Goal: Task Accomplishment & Management: Complete application form

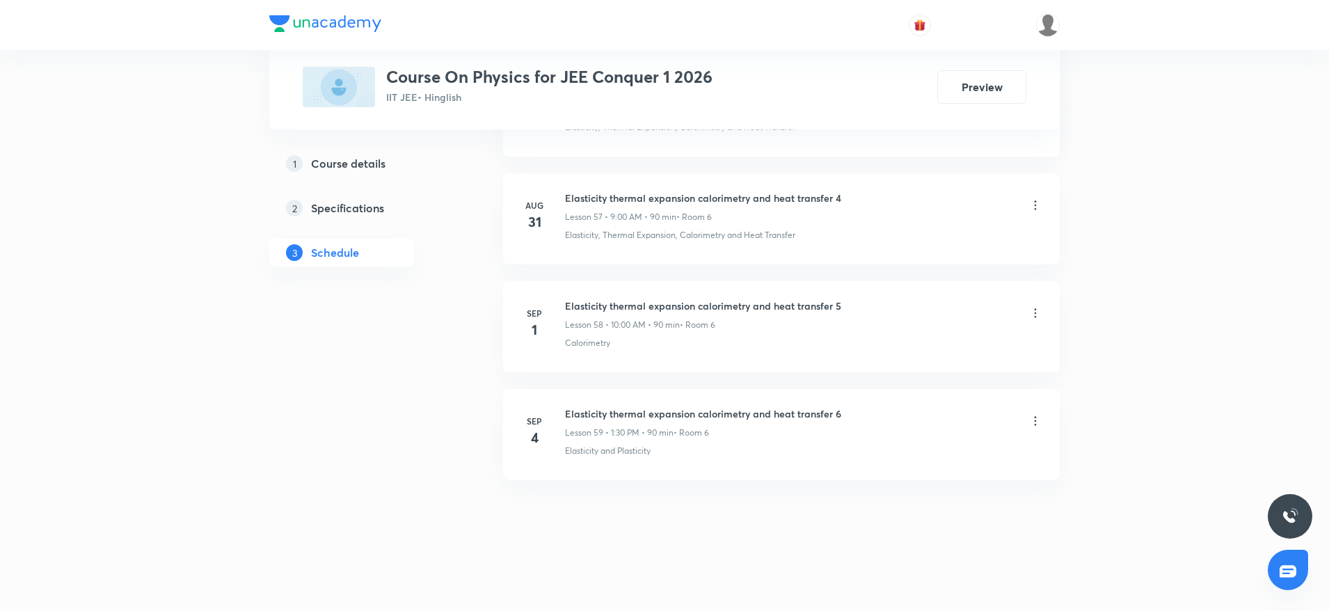
scroll to position [6871, 0]
click at [614, 418] on h6 "Elasticity thermal expansion calorimetry and heat transfer 6" at bounding box center [703, 413] width 276 height 15
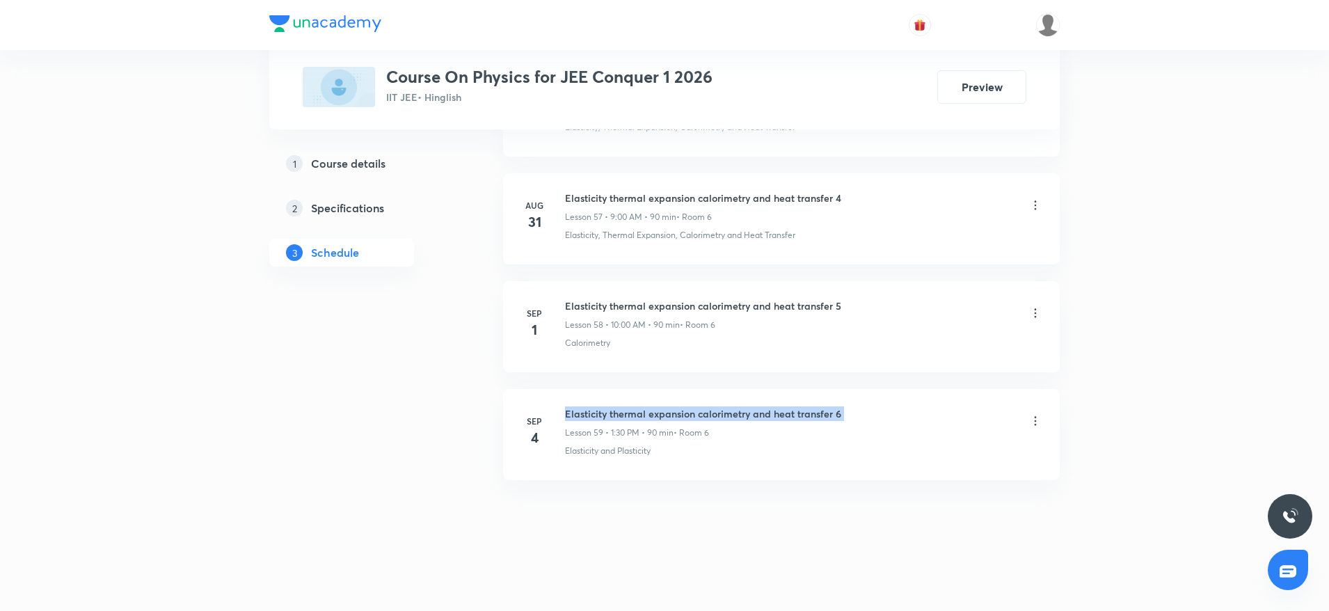
copy h6 "Elasticity thermal expansion calorimetry and heat transfer 6"
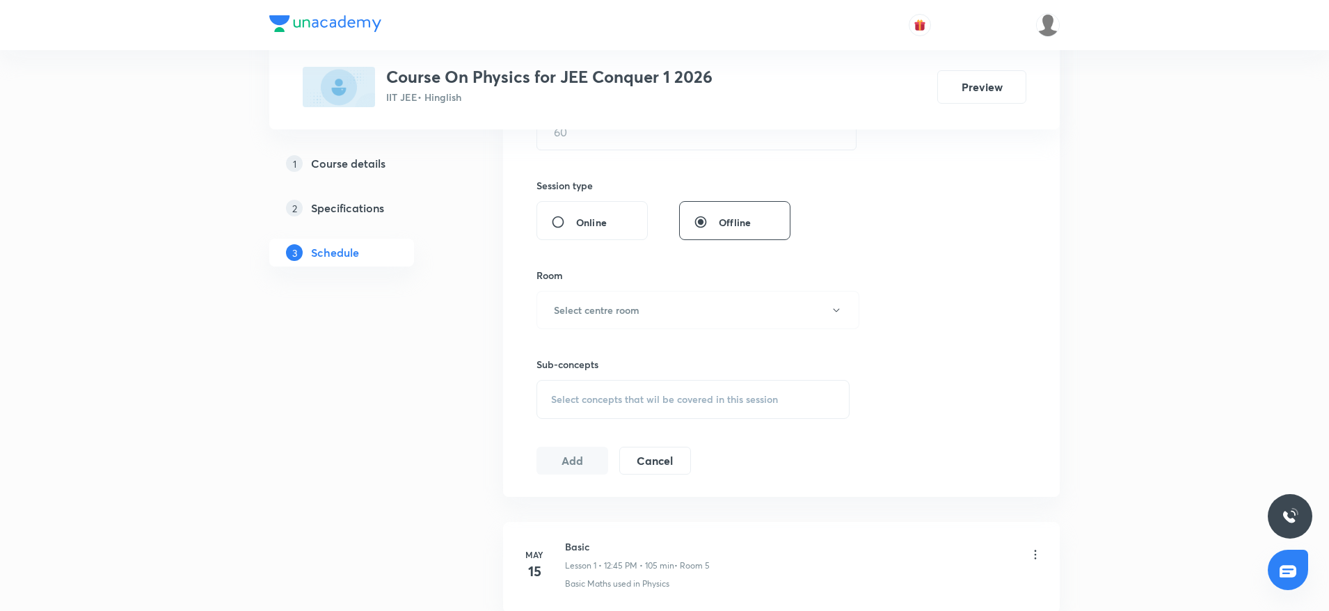
scroll to position [0, 0]
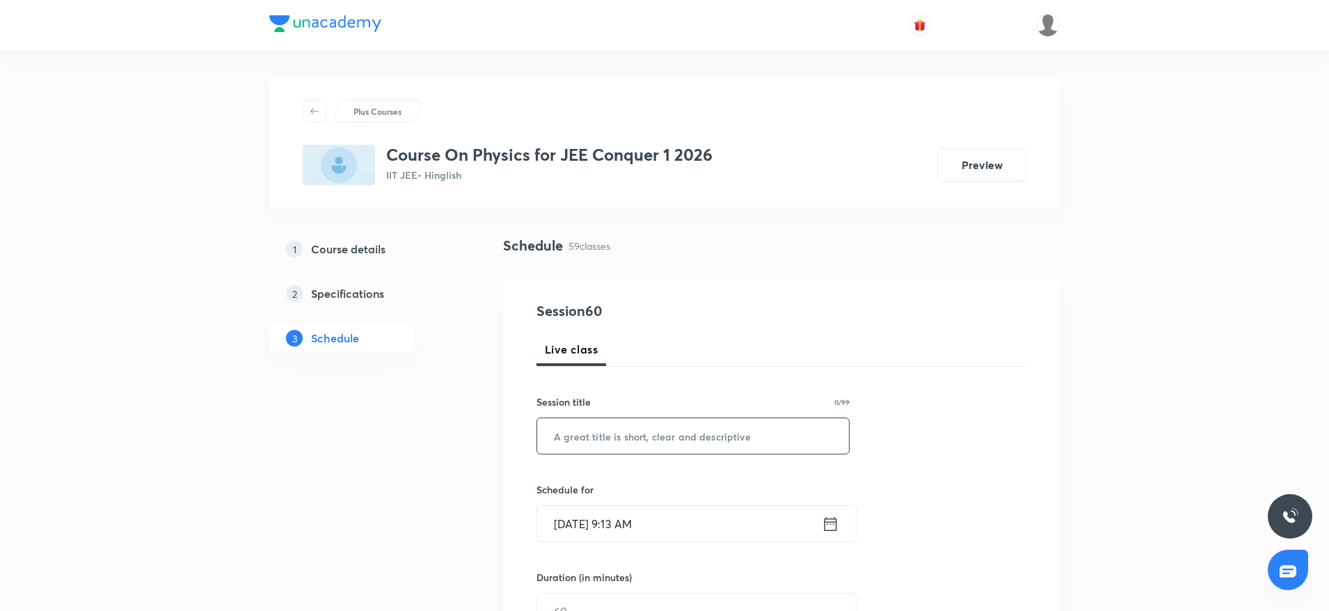
click at [602, 429] on input "text" at bounding box center [693, 435] width 312 height 35
paste input "Elasticity thermal expansion calorimetry and heat transfer 6"
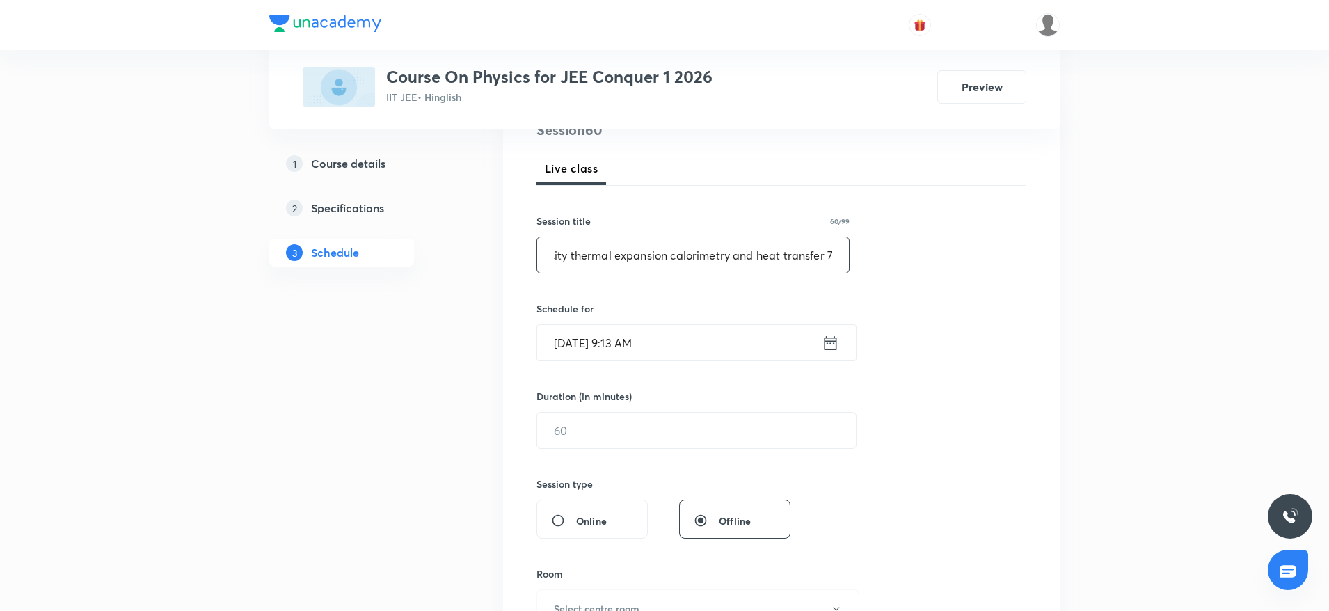
scroll to position [189, 0]
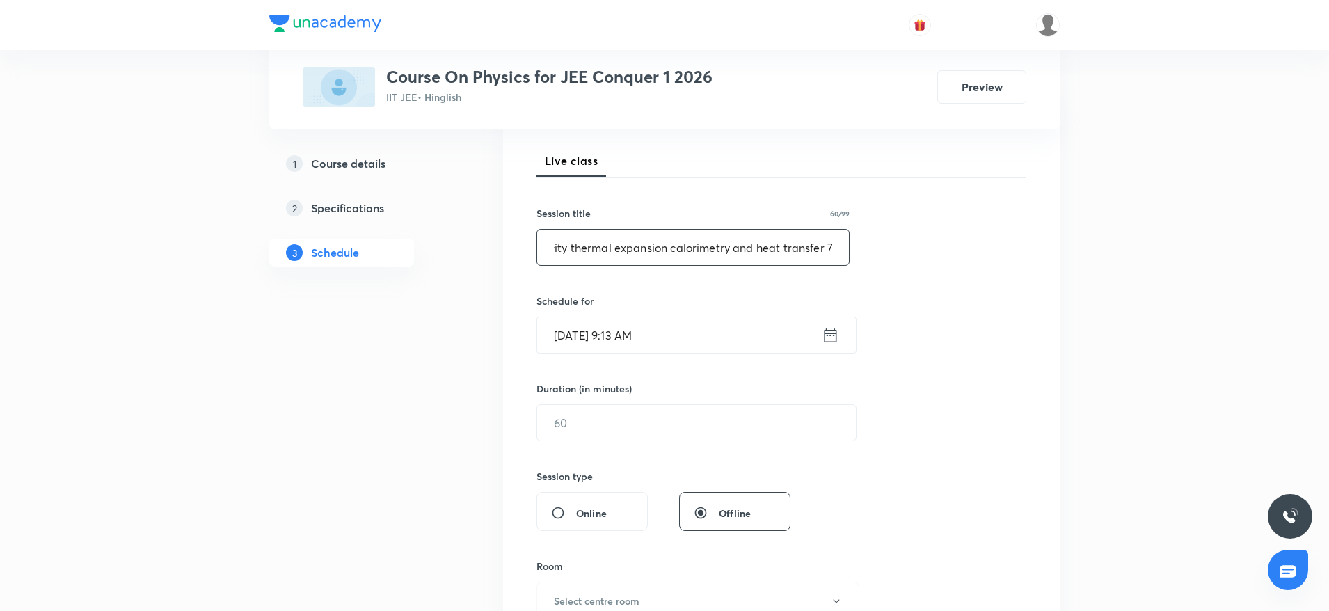
type input "Elasticity thermal expansion calorimetry and heat transfer 7"
click at [706, 341] on input "Sep 5, 2025, 9:13 AM" at bounding box center [679, 334] width 285 height 35
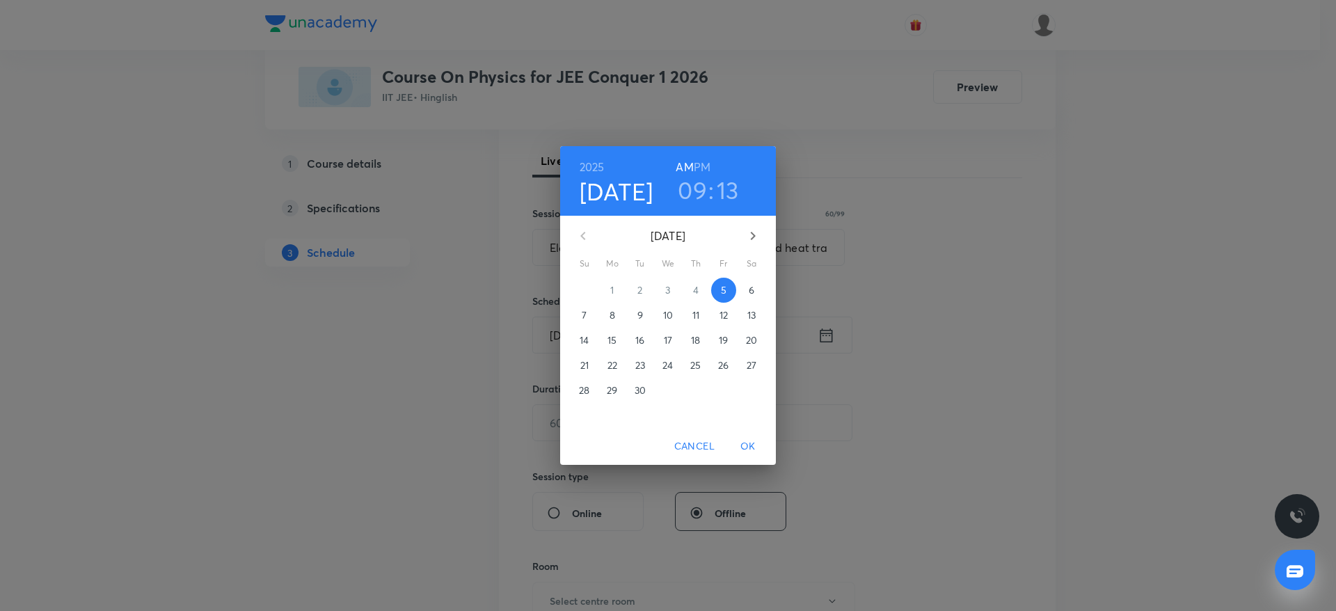
click at [701, 200] on h3 "09" at bounding box center [692, 189] width 29 height 29
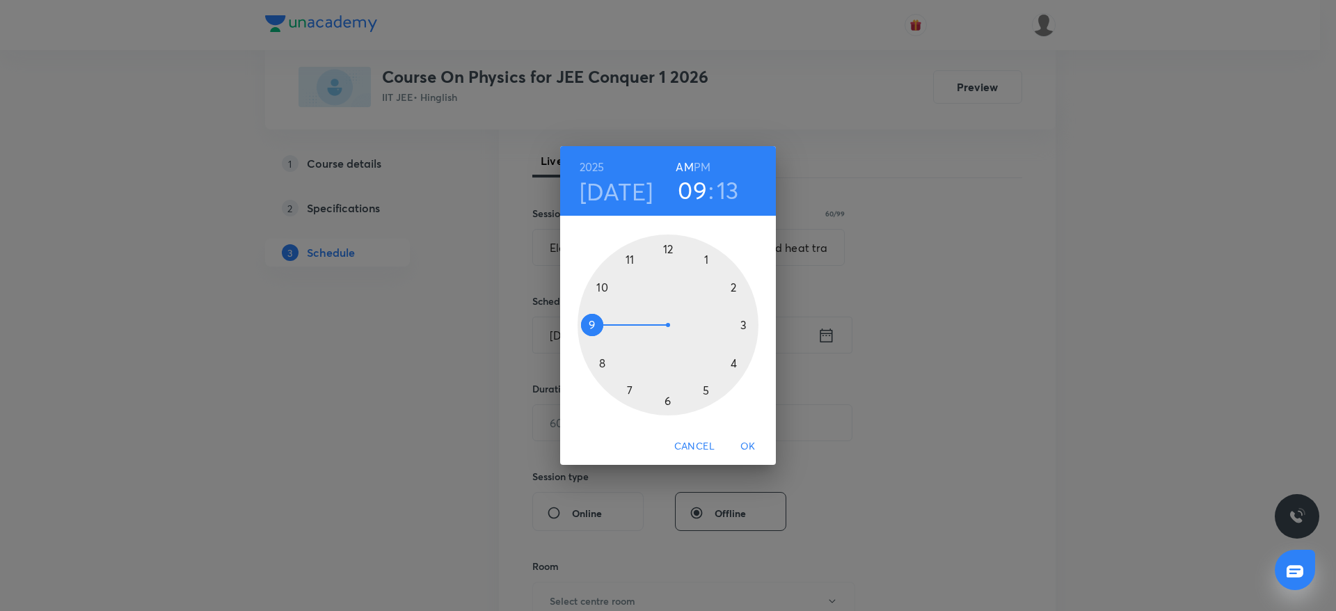
click at [602, 288] on div at bounding box center [668, 324] width 181 height 181
click at [668, 244] on div at bounding box center [668, 324] width 181 height 181
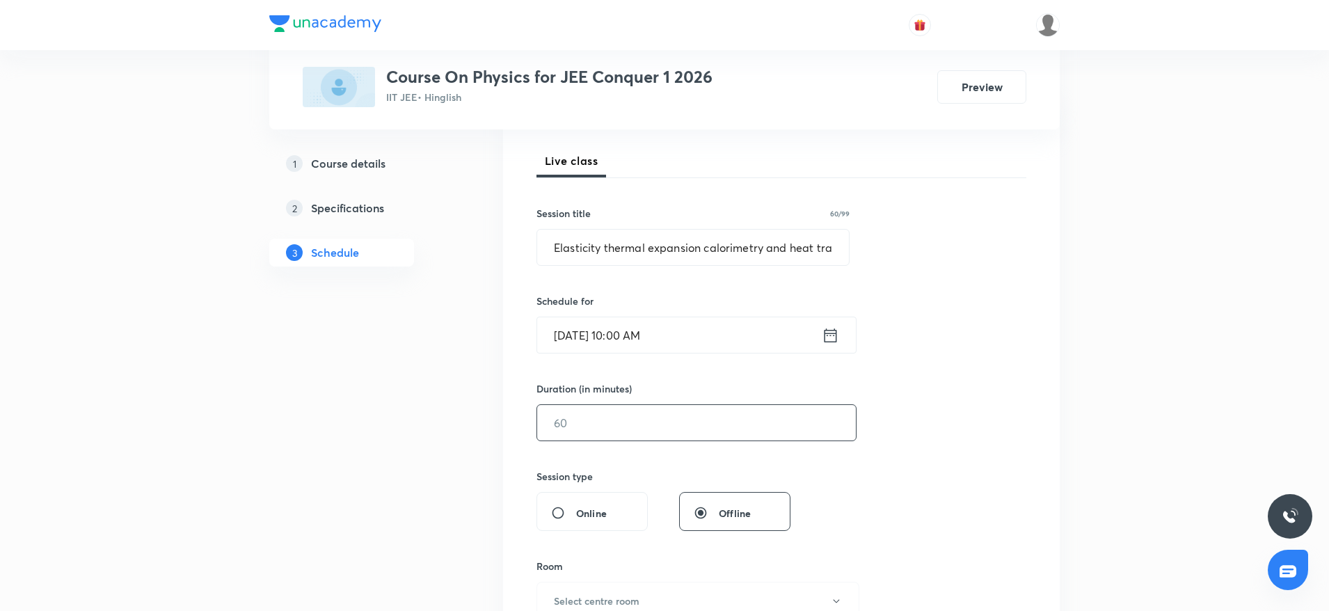
click at [596, 425] on input "text" at bounding box center [696, 422] width 319 height 35
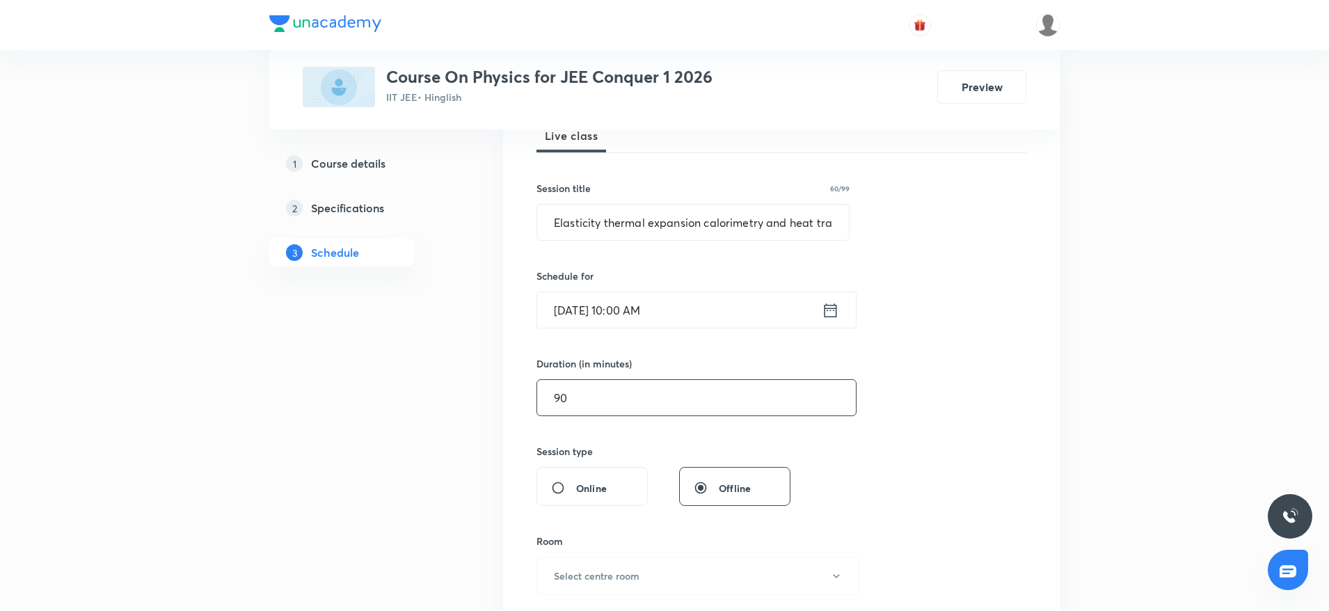
scroll to position [175, 0]
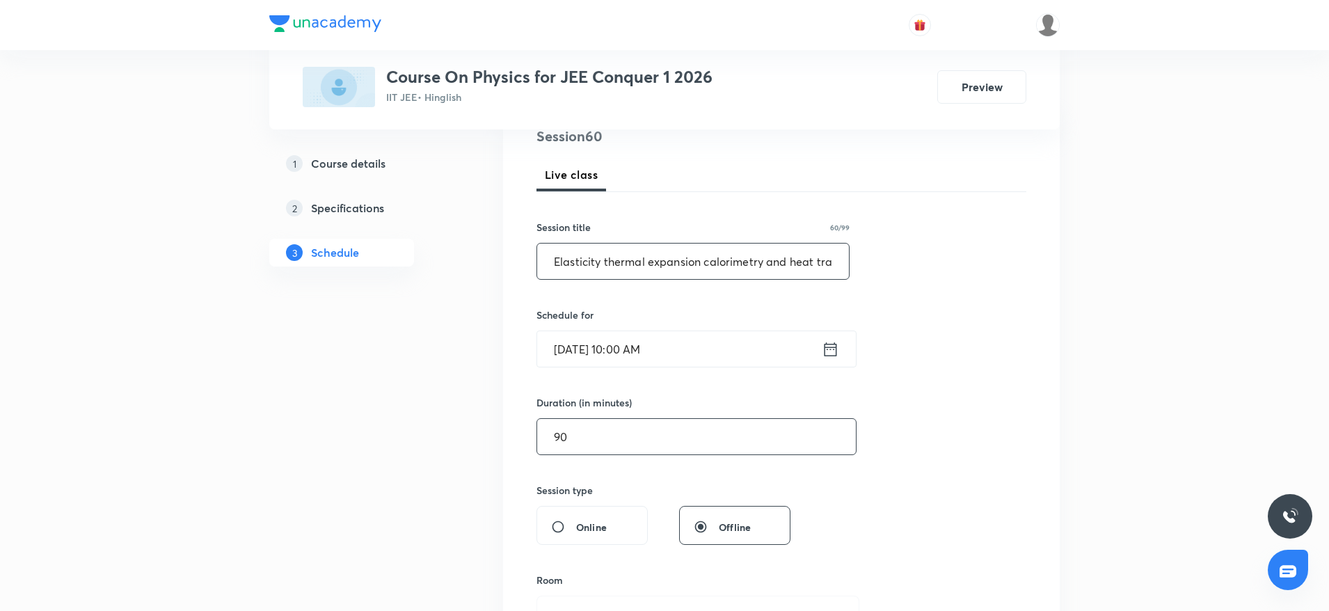
type input "90"
click at [636, 250] on input "Elasticity thermal expansion calorimetry and heat transfer 7" at bounding box center [693, 261] width 312 height 35
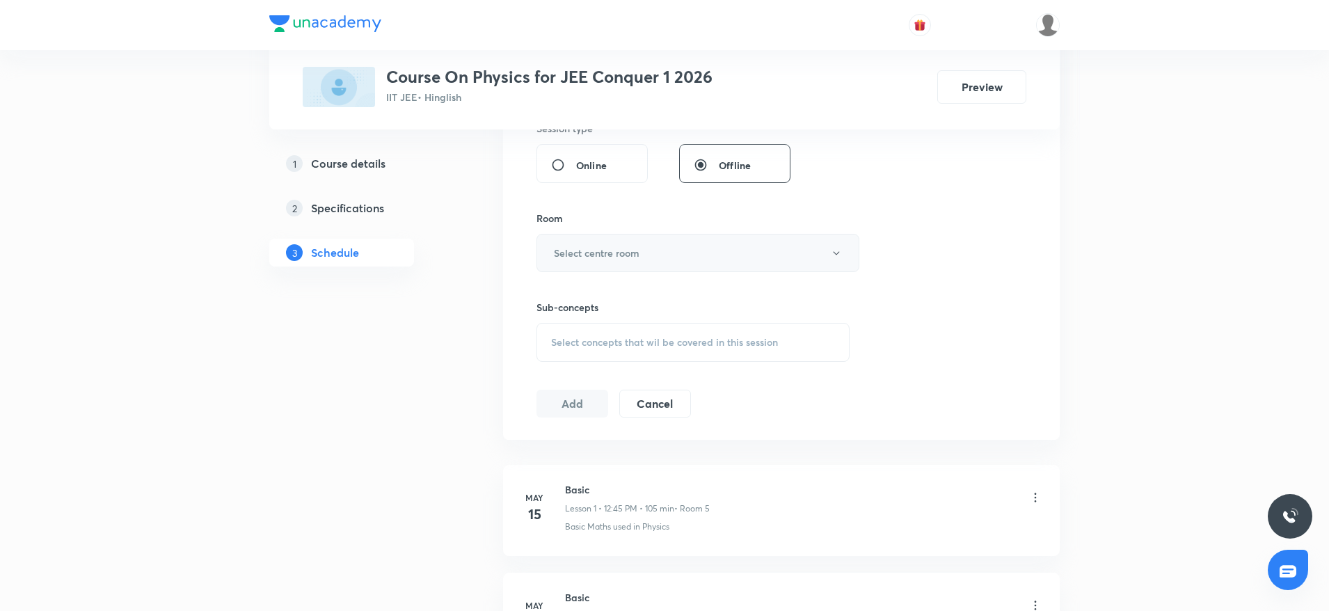
scroll to position [0, 0]
click at [599, 262] on button "Select centre room" at bounding box center [697, 253] width 323 height 38
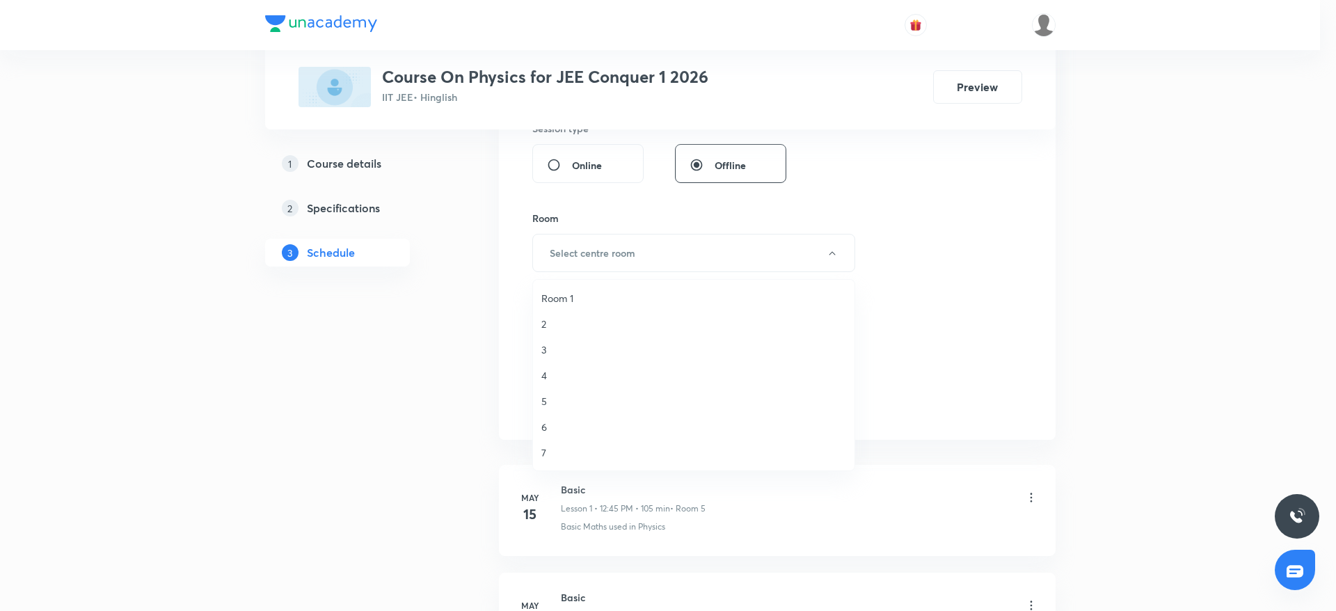
click at [546, 424] on span "6" at bounding box center [693, 427] width 305 height 15
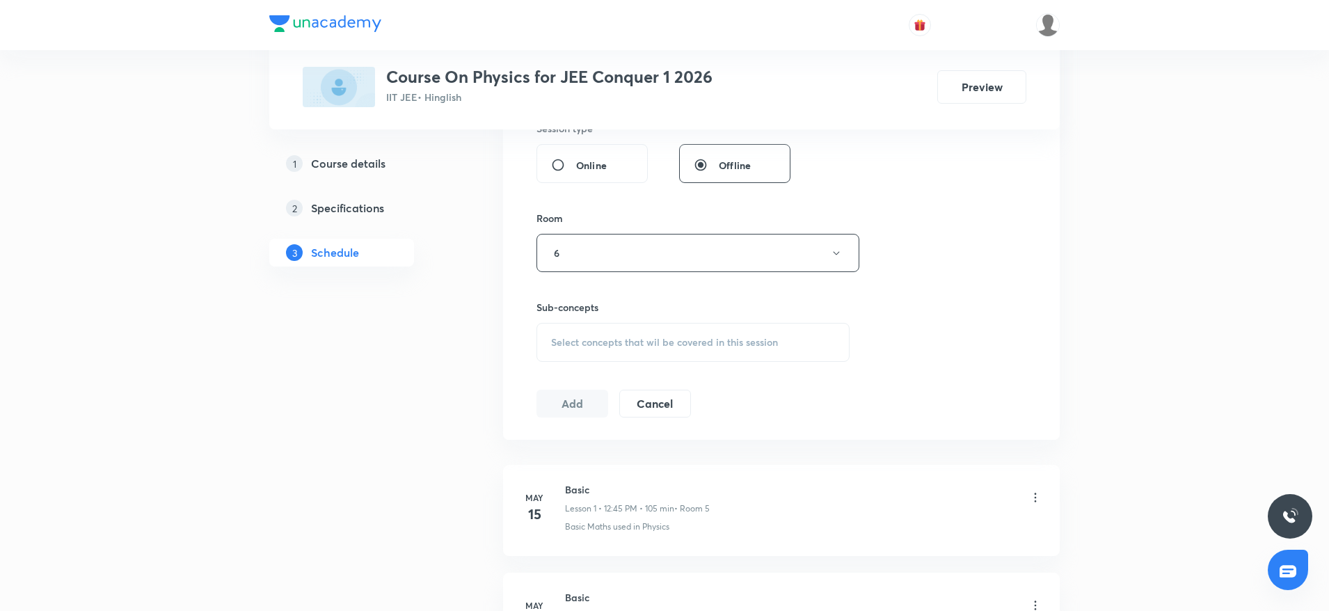
click at [630, 331] on div "Select concepts that wil be covered in this session" at bounding box center [692, 342] width 313 height 39
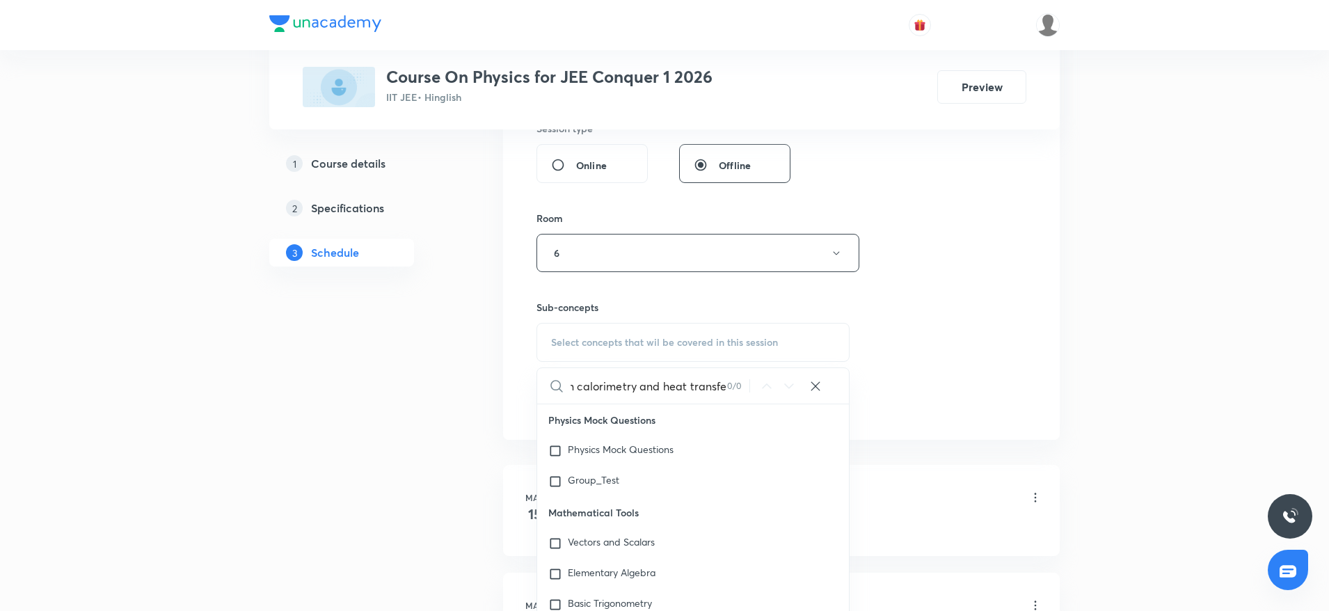
scroll to position [0, 143]
type input "Elasticity thermal expansion cal"
drag, startPoint x: 646, startPoint y: 388, endPoint x: 857, endPoint y: 429, distance: 214.1
click at [857, 429] on div "Session 60 Live class Session title 60/99 Elasticity thermal expansion calorime…" at bounding box center [781, 91] width 557 height 698
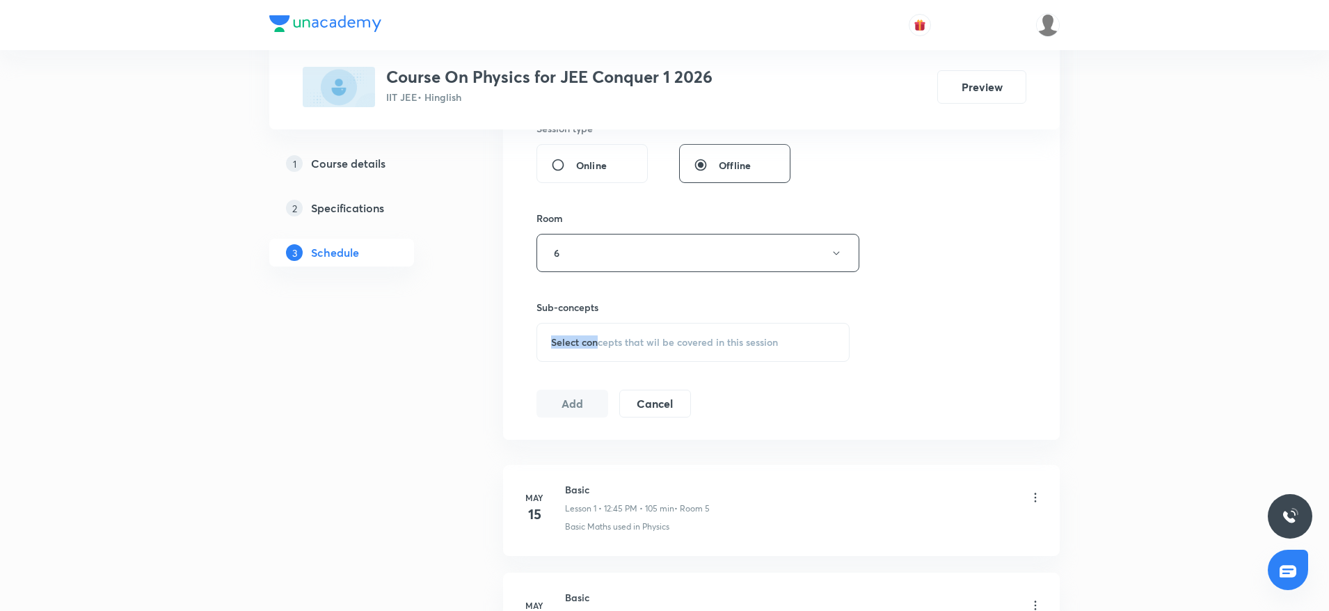
drag, startPoint x: 604, startPoint y: 314, endPoint x: 595, endPoint y: 340, distance: 27.9
click at [595, 340] on div "Sub-concepts Select concepts that wil be covered in this session" at bounding box center [692, 331] width 313 height 62
click at [595, 340] on span "Select concepts that wil be covered in this session" at bounding box center [664, 342] width 227 height 11
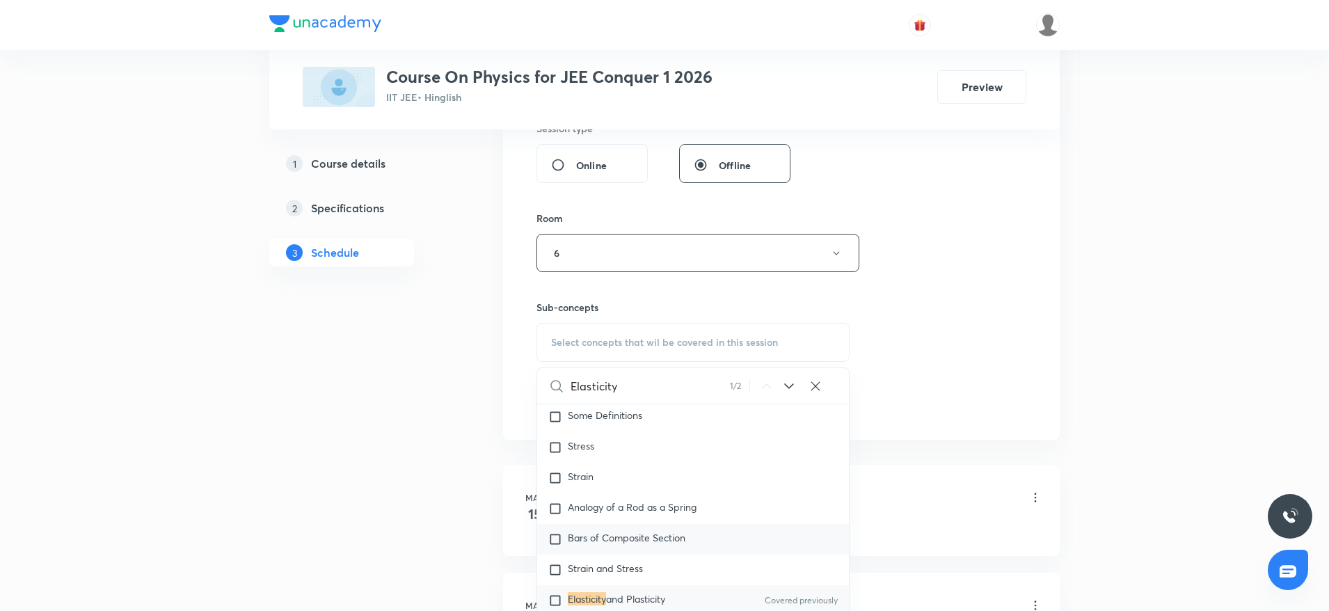
scroll to position [7025, 0]
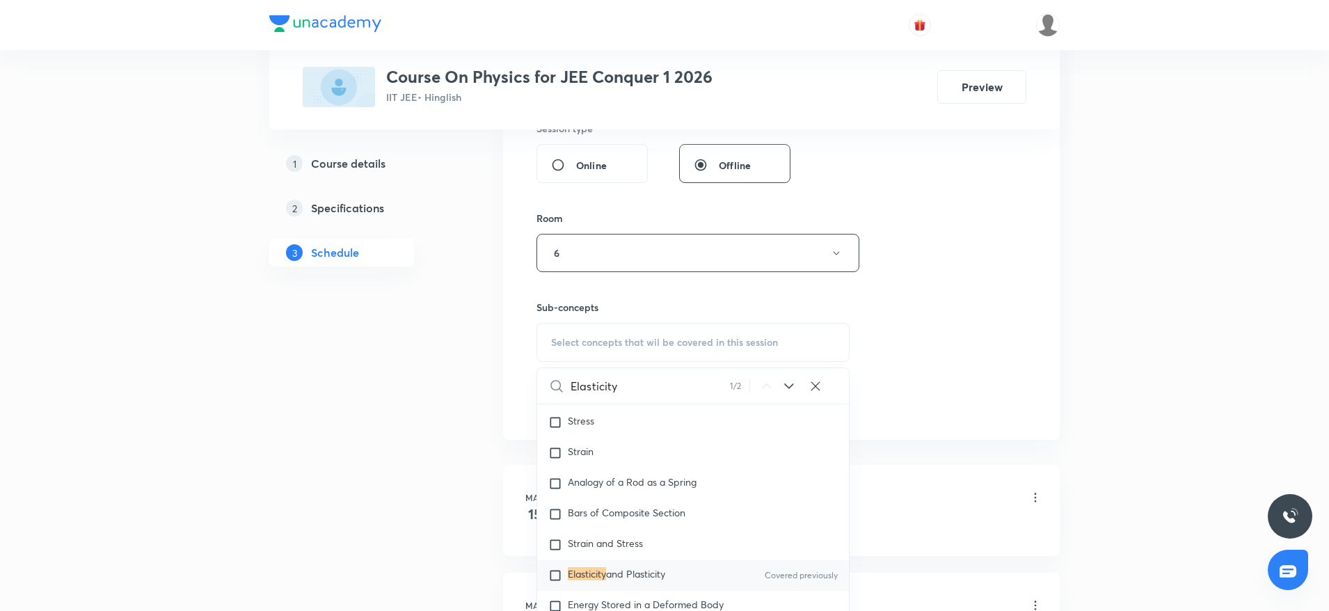
type input "Elasticity"
click at [660, 580] on span "and Plasticity" at bounding box center [635, 573] width 59 height 13
checkbox input "true"
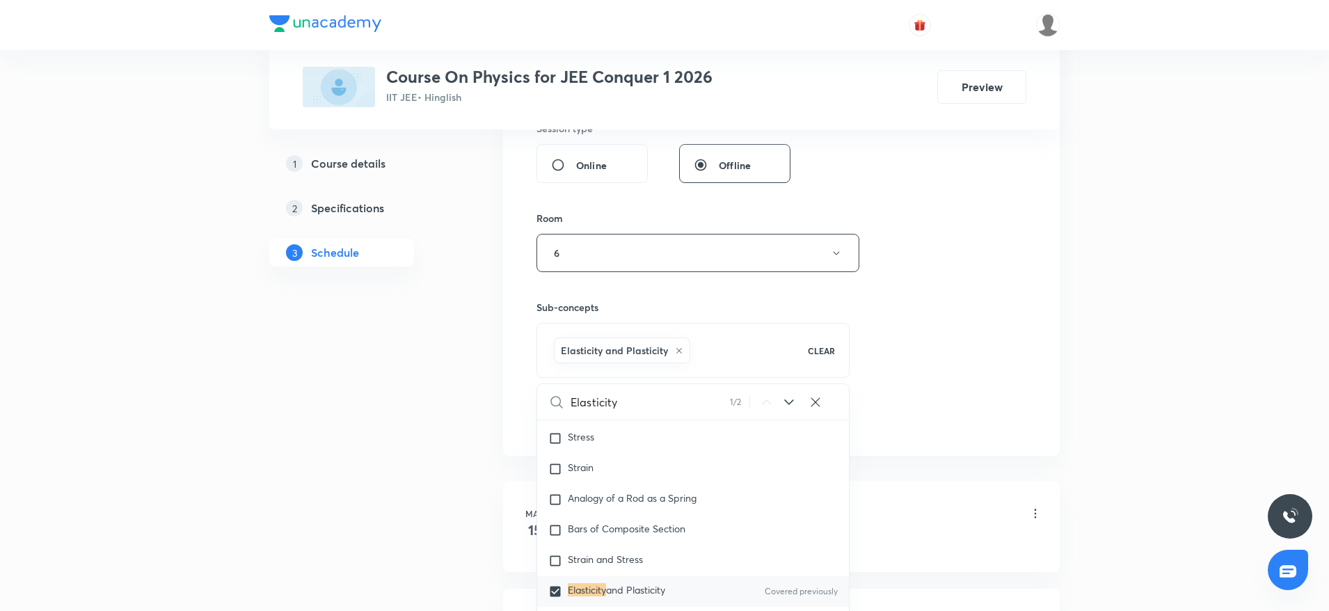
click at [860, 316] on div "Session 60 Live class Session title 60/99 Elasticity thermal expansion calorime…" at bounding box center [781, 98] width 490 height 669
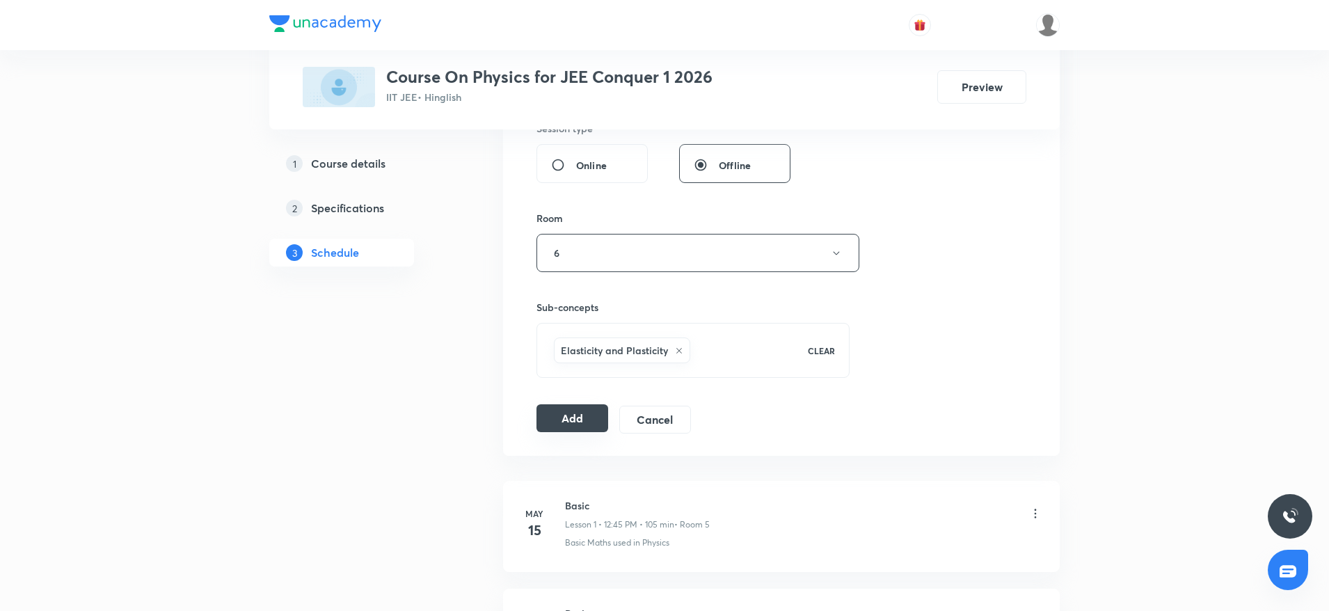
click at [569, 412] on button "Add" at bounding box center [572, 418] width 72 height 28
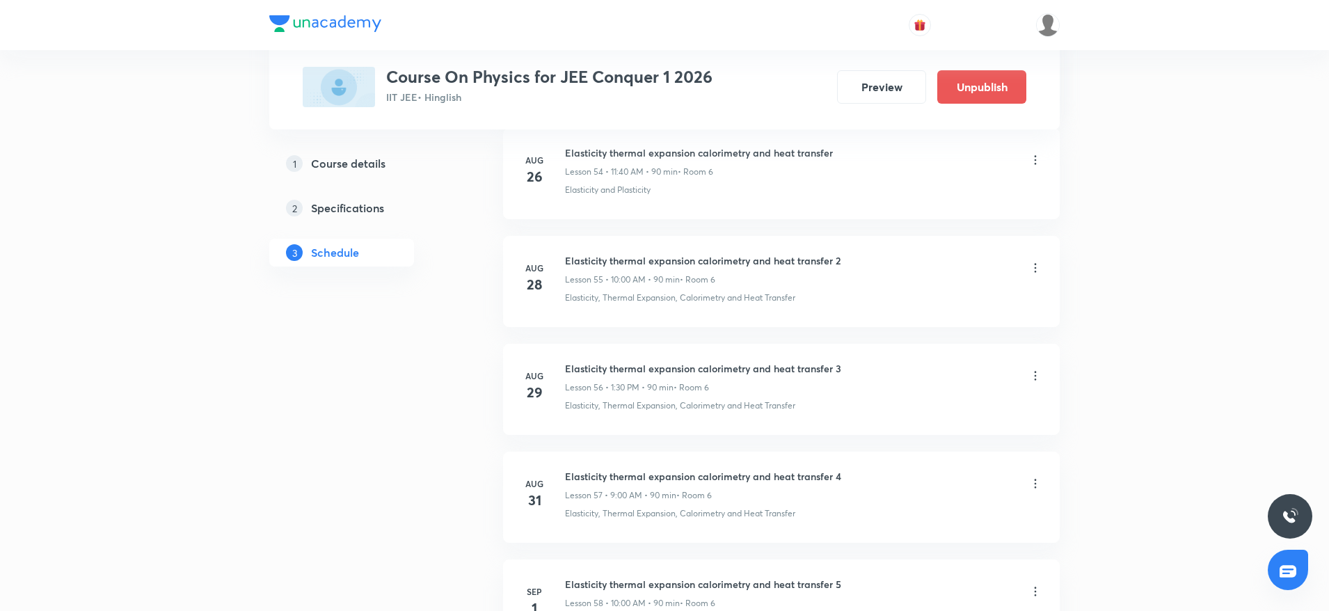
scroll to position [6339, 0]
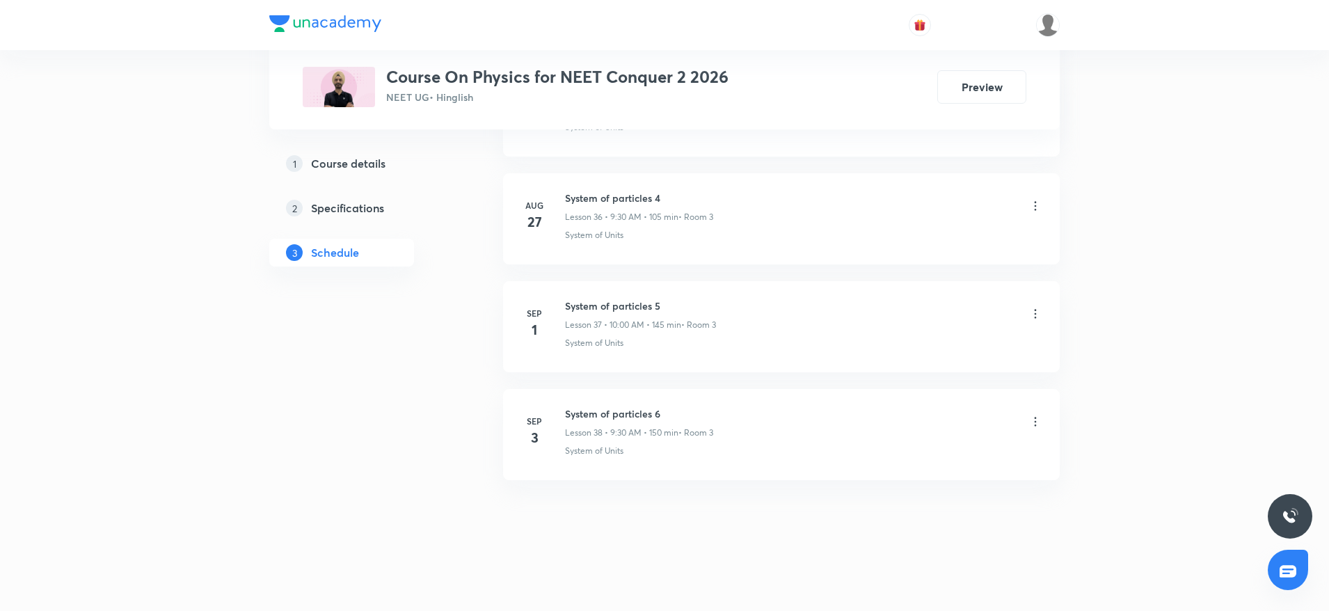
click at [572, 415] on h6 "System of particles 6" at bounding box center [639, 413] width 148 height 15
copy h6 "System of particles 6"
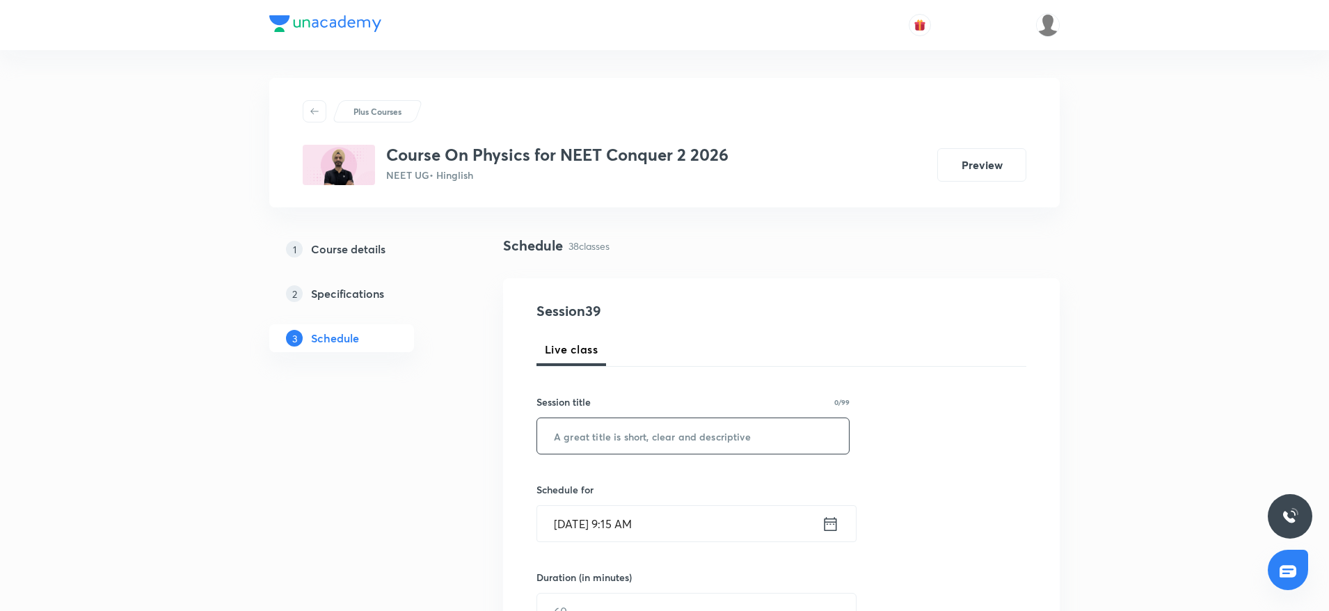
click at [570, 430] on input "text" at bounding box center [693, 435] width 312 height 35
paste input "System of particles 6"
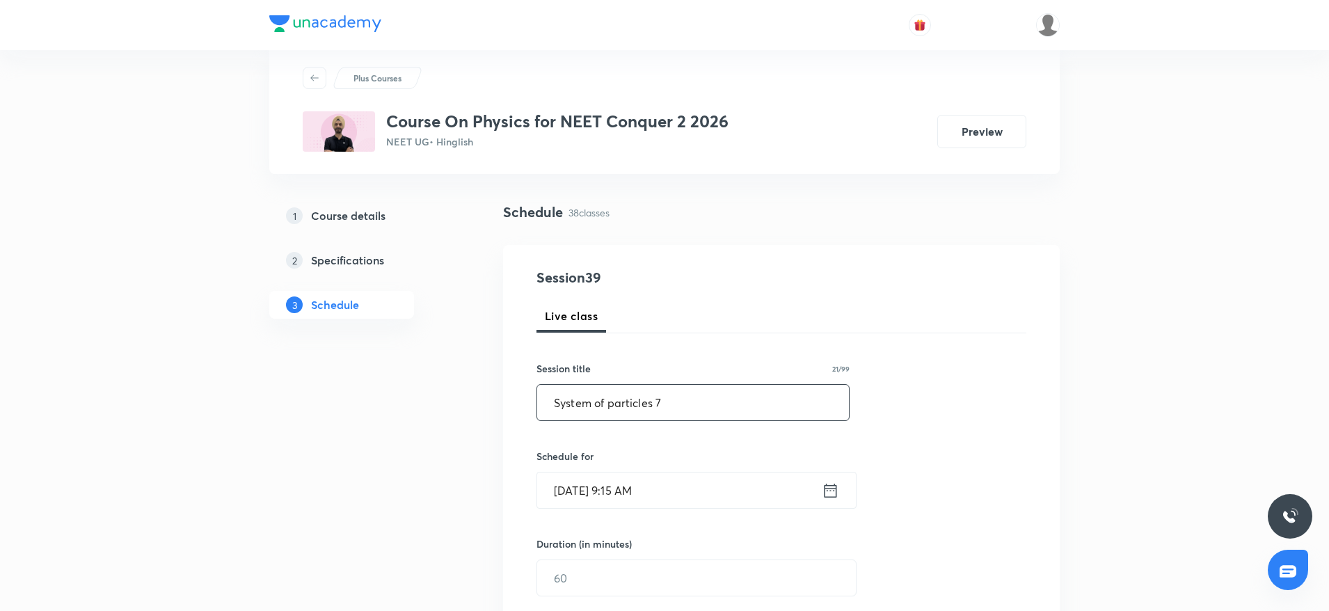
scroll to position [129, 0]
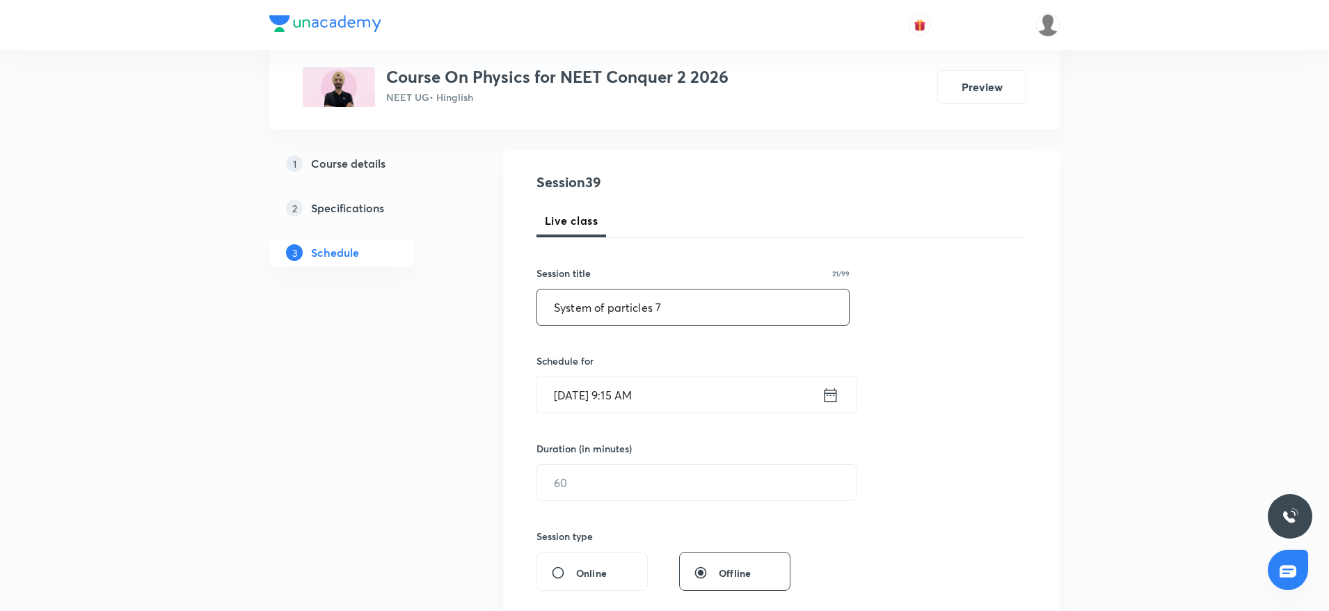
type input "System of particles 7"
click at [683, 395] on input "[DATE] 9:15 AM" at bounding box center [679, 394] width 285 height 35
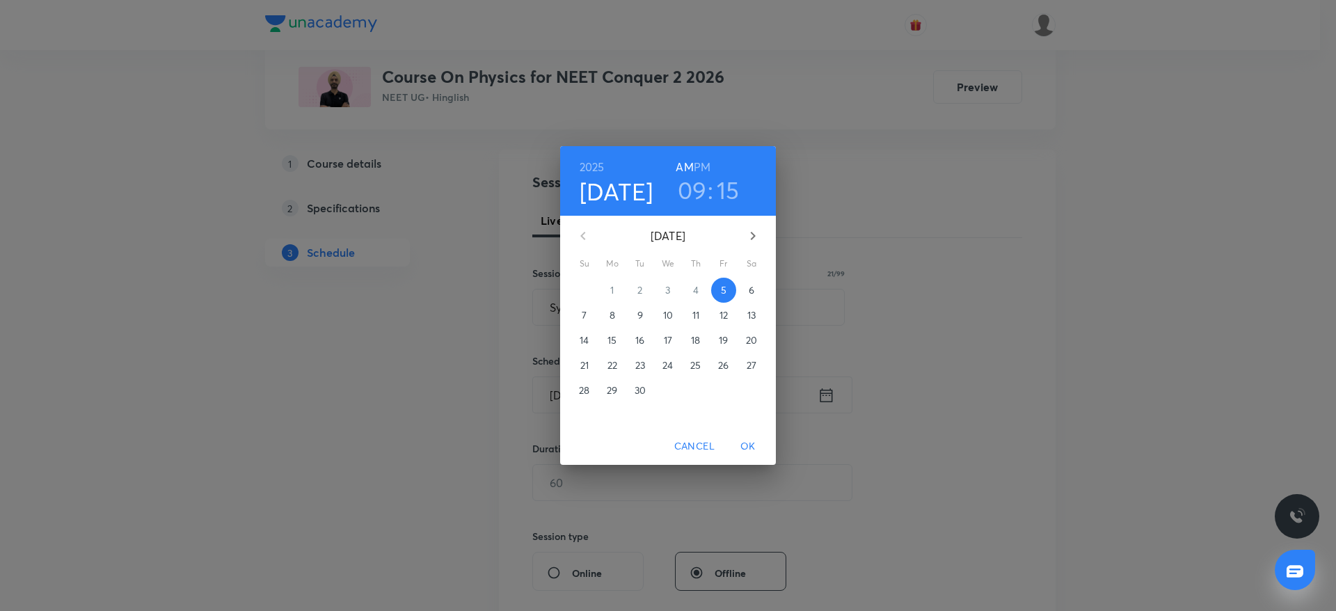
click at [694, 202] on h3 "09" at bounding box center [692, 189] width 29 height 29
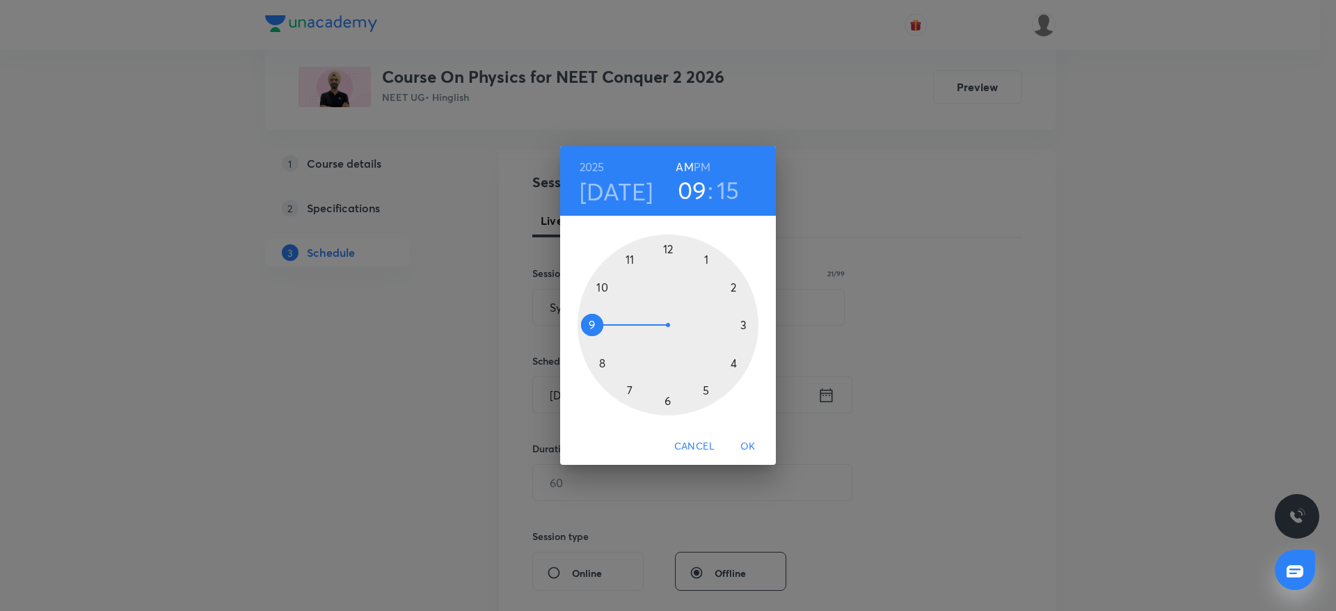
click at [603, 283] on div at bounding box center [668, 324] width 181 height 181
click at [668, 243] on div at bounding box center [668, 324] width 181 height 181
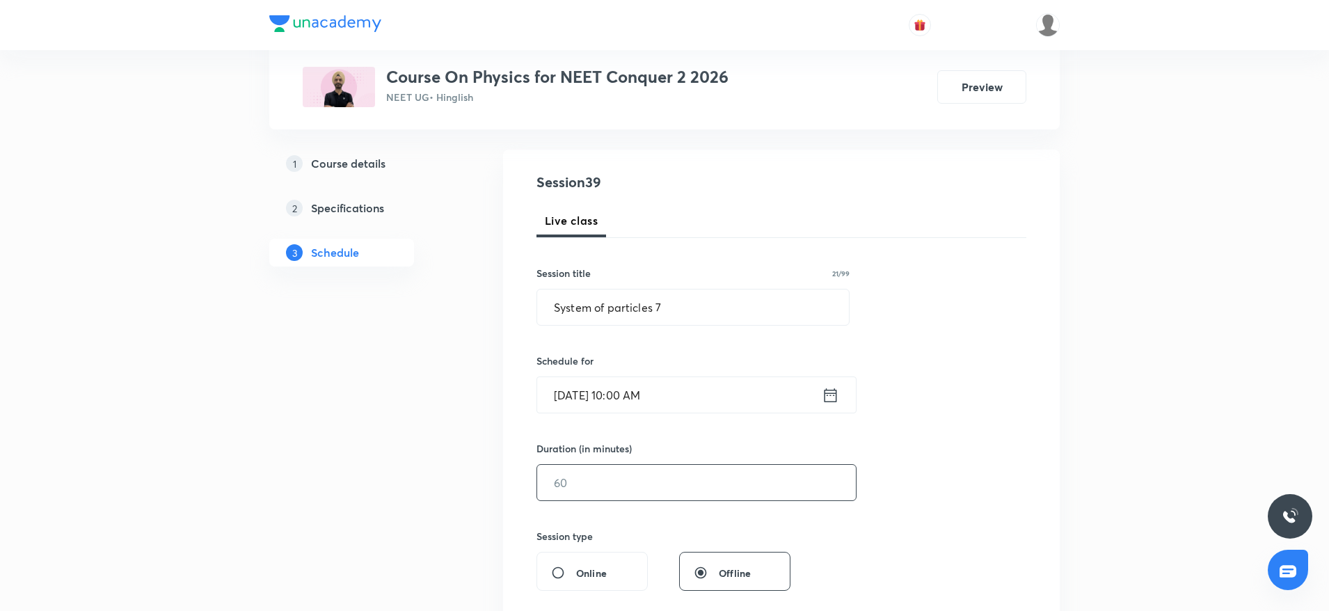
click at [587, 491] on input "text" at bounding box center [696, 482] width 319 height 35
type input "8"
type input "0"
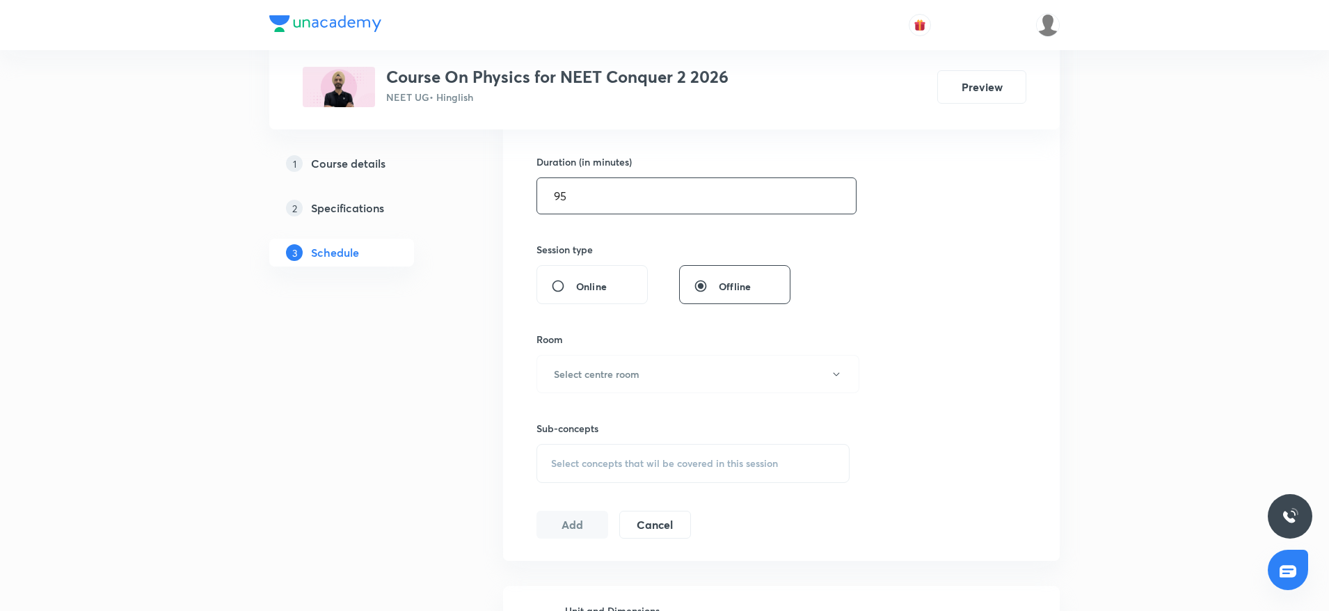
scroll to position [435, 0]
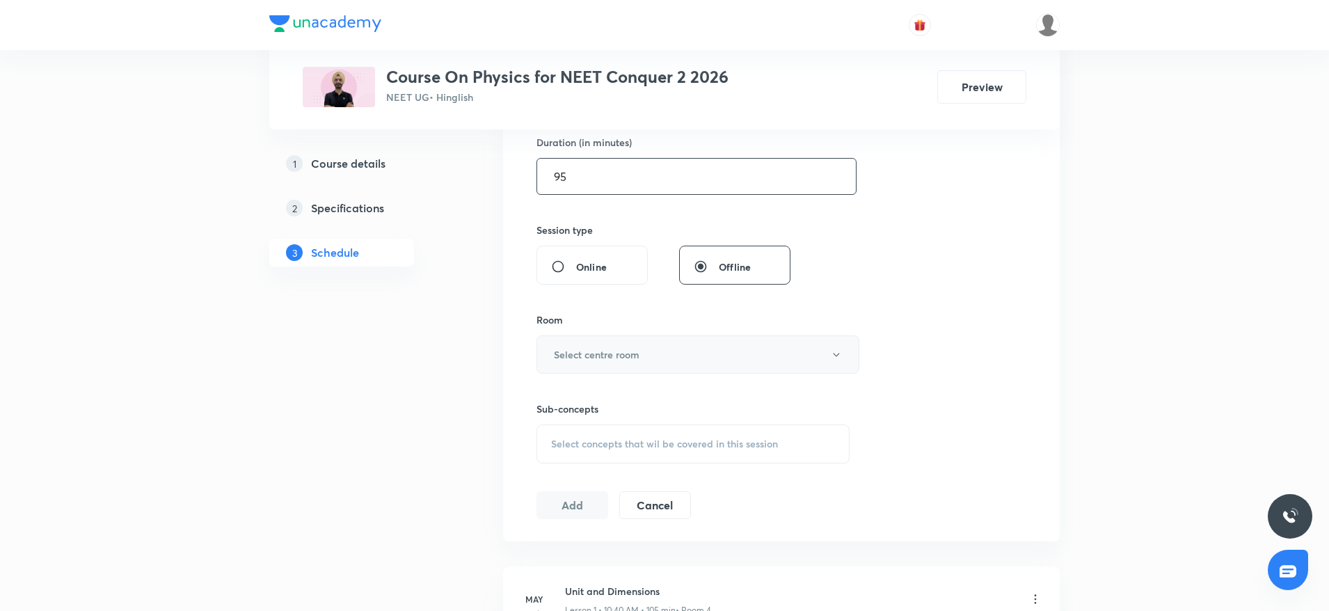
type input "95"
click at [580, 345] on button "Select centre room" at bounding box center [697, 354] width 323 height 38
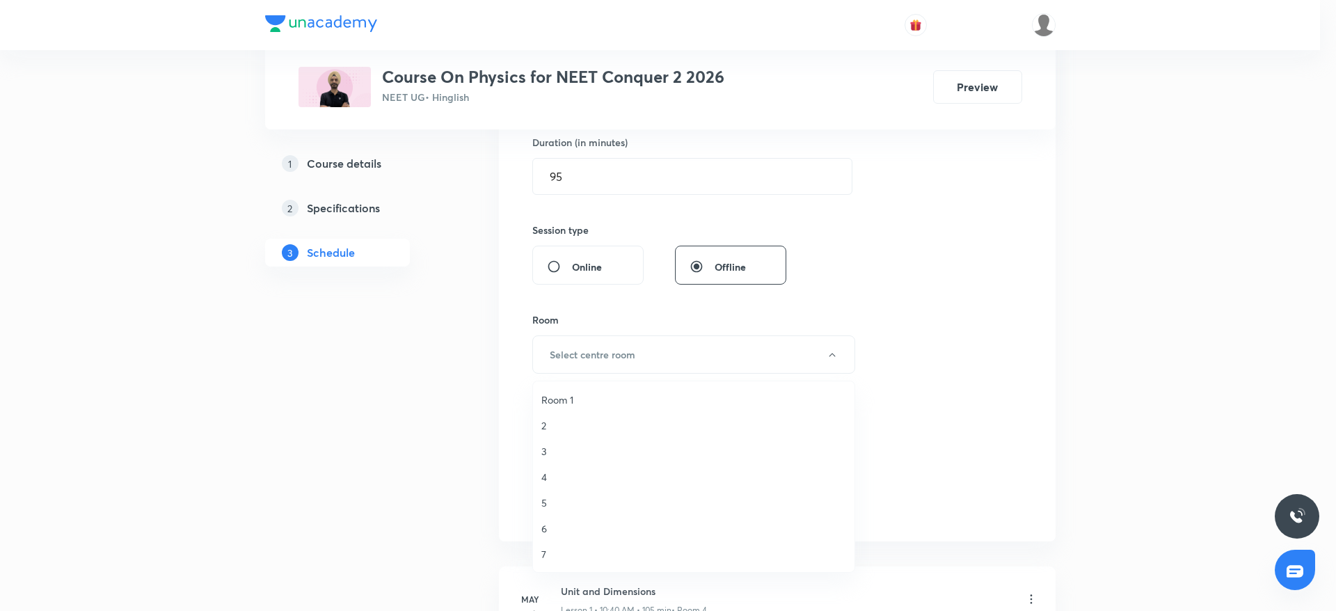
click at [550, 452] on span "3" at bounding box center [693, 451] width 305 height 15
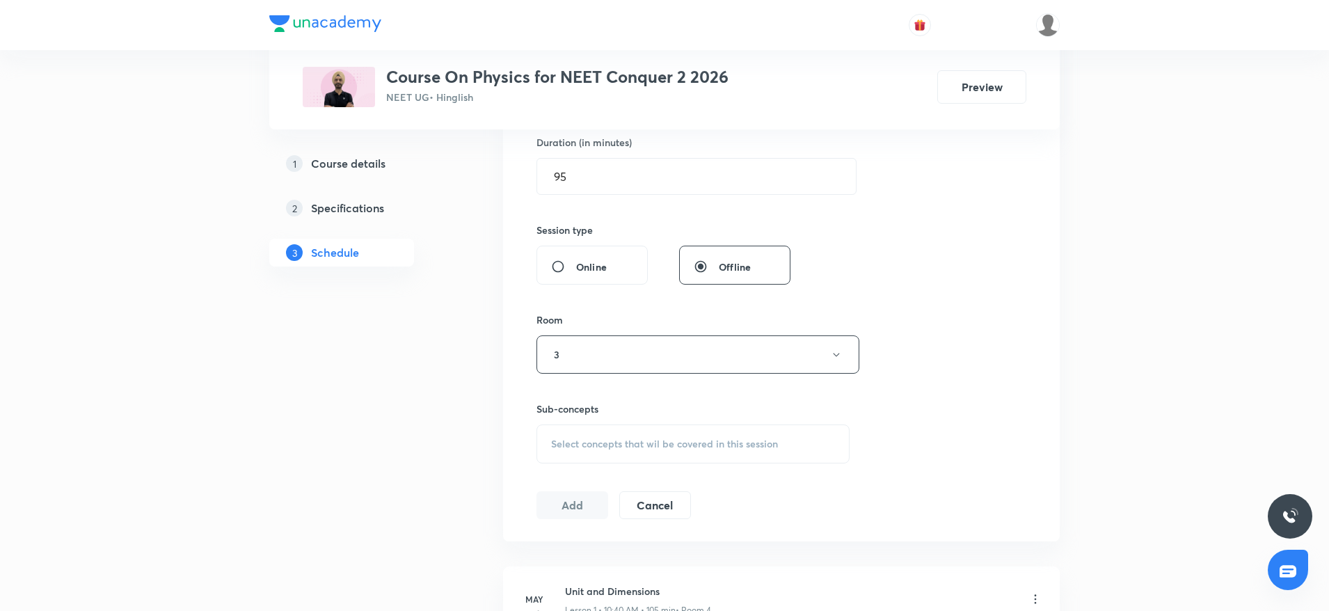
click at [589, 443] on span "Select concepts that wil be covered in this session" at bounding box center [664, 443] width 227 height 11
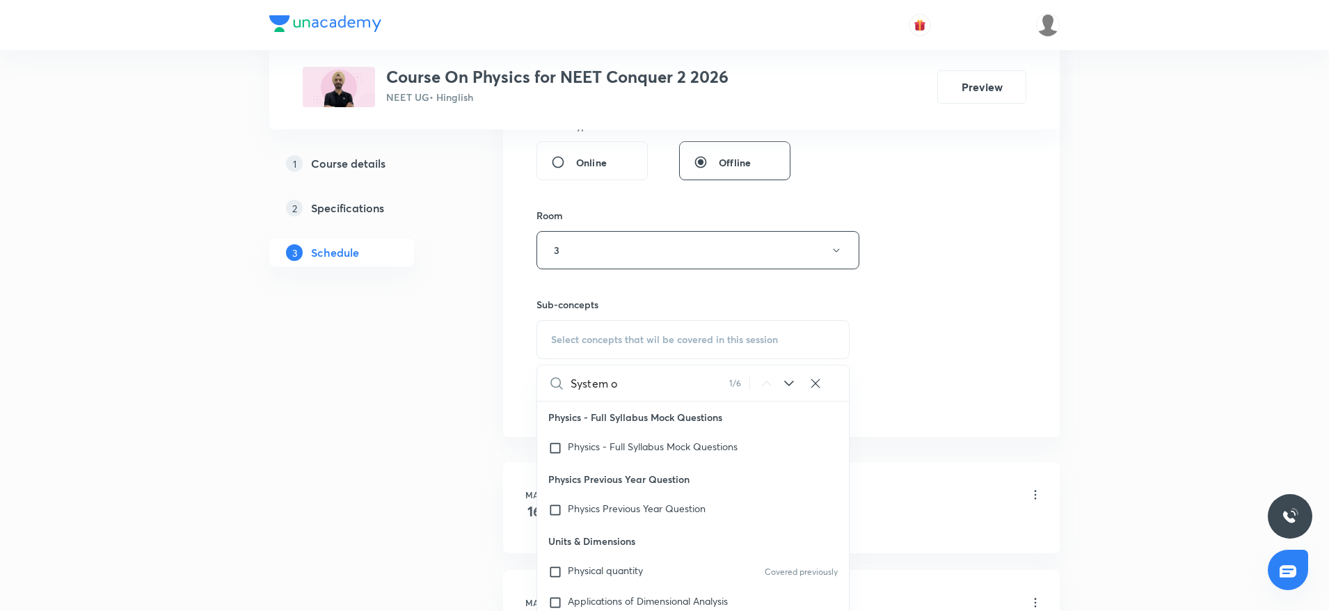
scroll to position [113, 0]
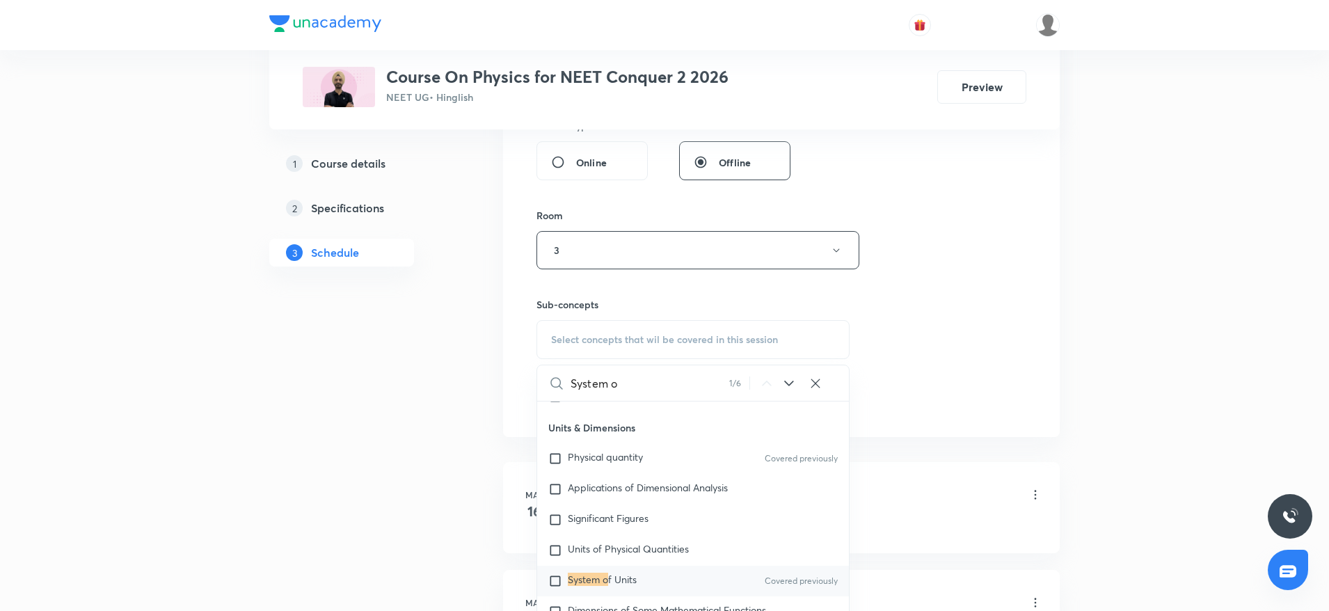
type input "System o"
click at [674, 580] on div "System o f Units Covered previously" at bounding box center [693, 581] width 312 height 31
checkbox input "true"
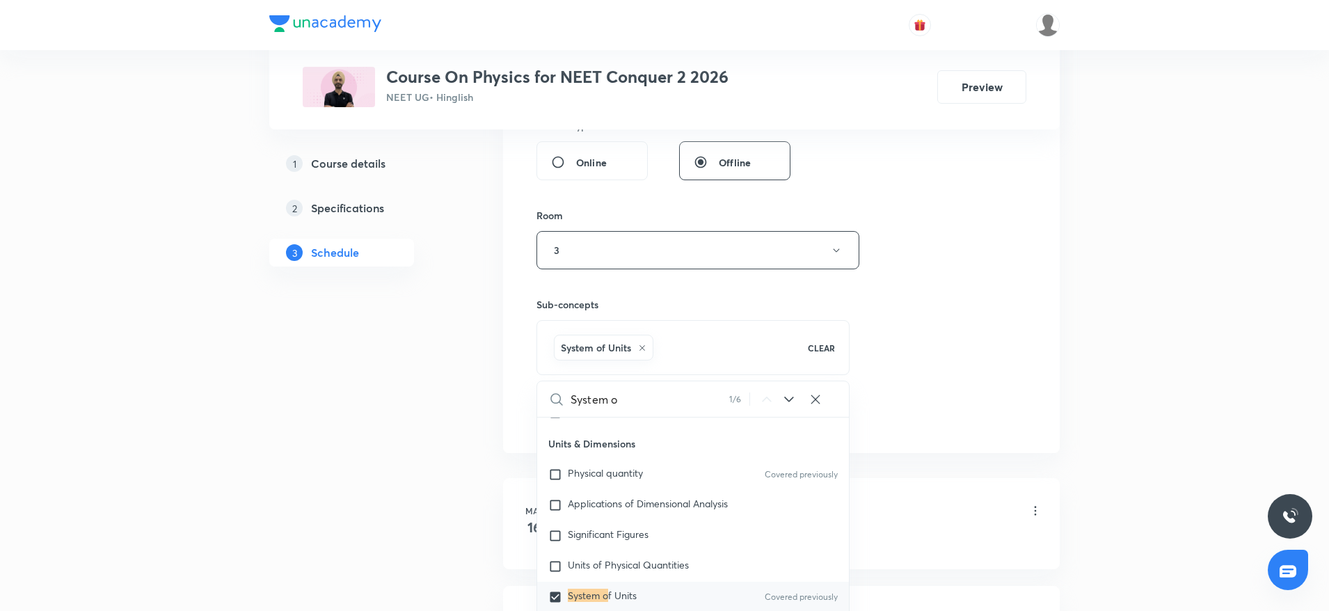
click at [930, 426] on div "Session 39 Live class Session title 21/99 System of particles 7 ​ Schedule for …" at bounding box center [781, 95] width 490 height 669
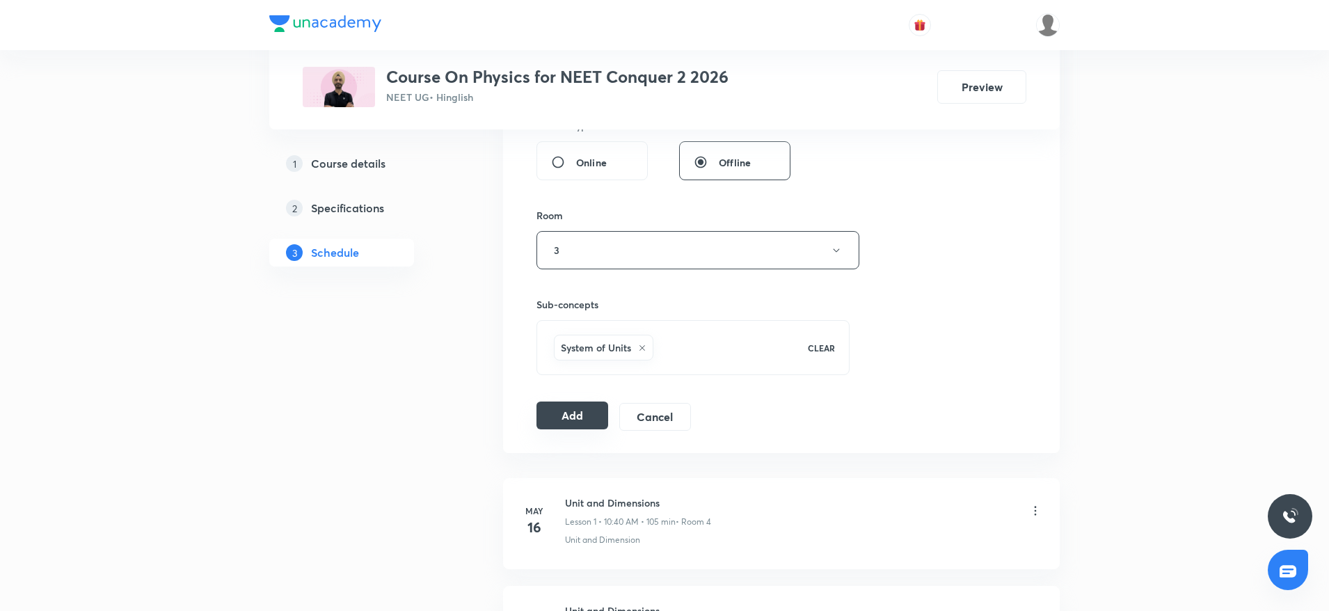
click at [576, 423] on button "Add" at bounding box center [572, 415] width 72 height 28
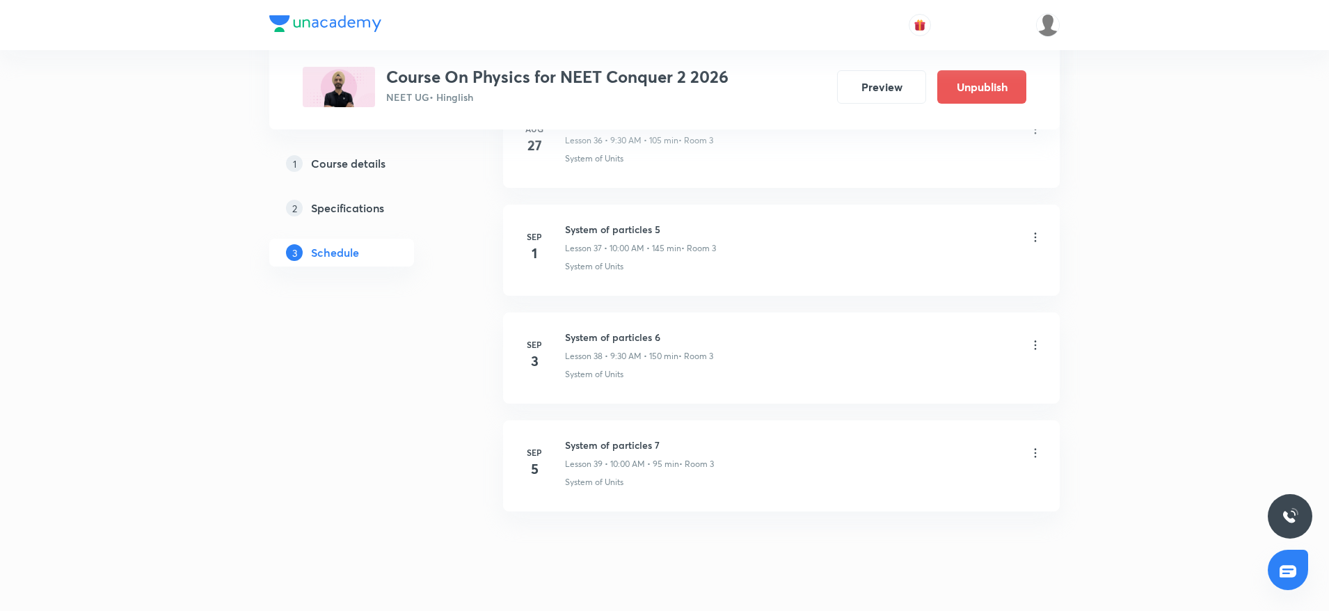
scroll to position [4072, 0]
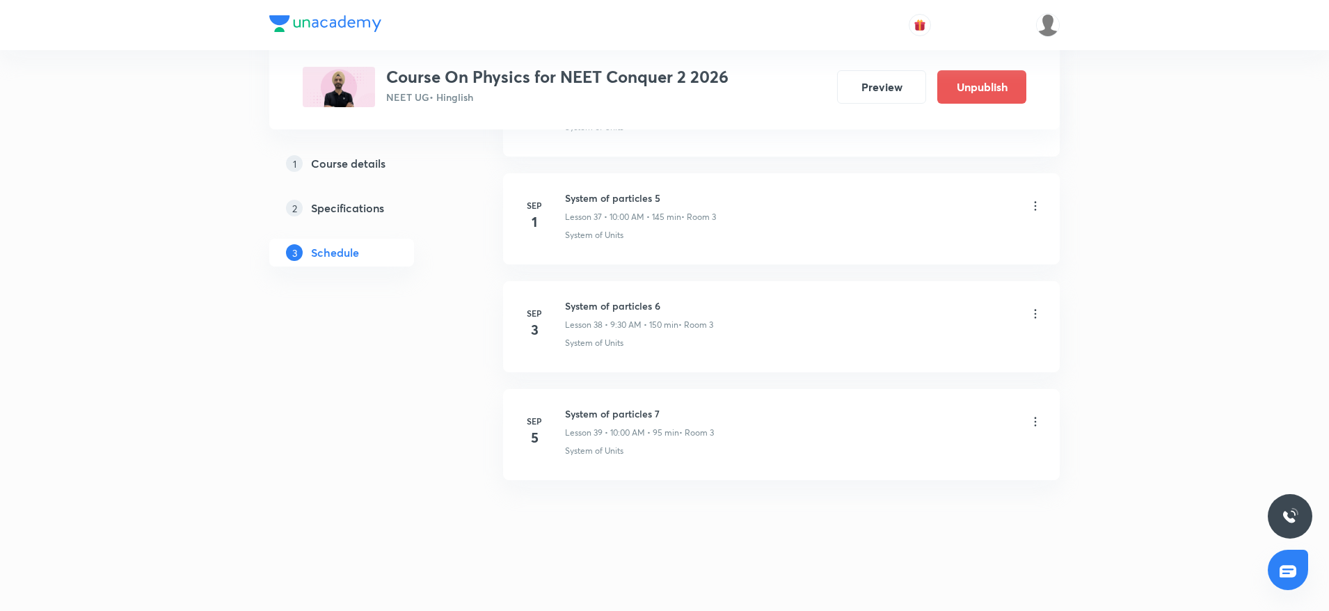
click at [661, 419] on h6 "System of particles 7" at bounding box center [639, 413] width 149 height 15
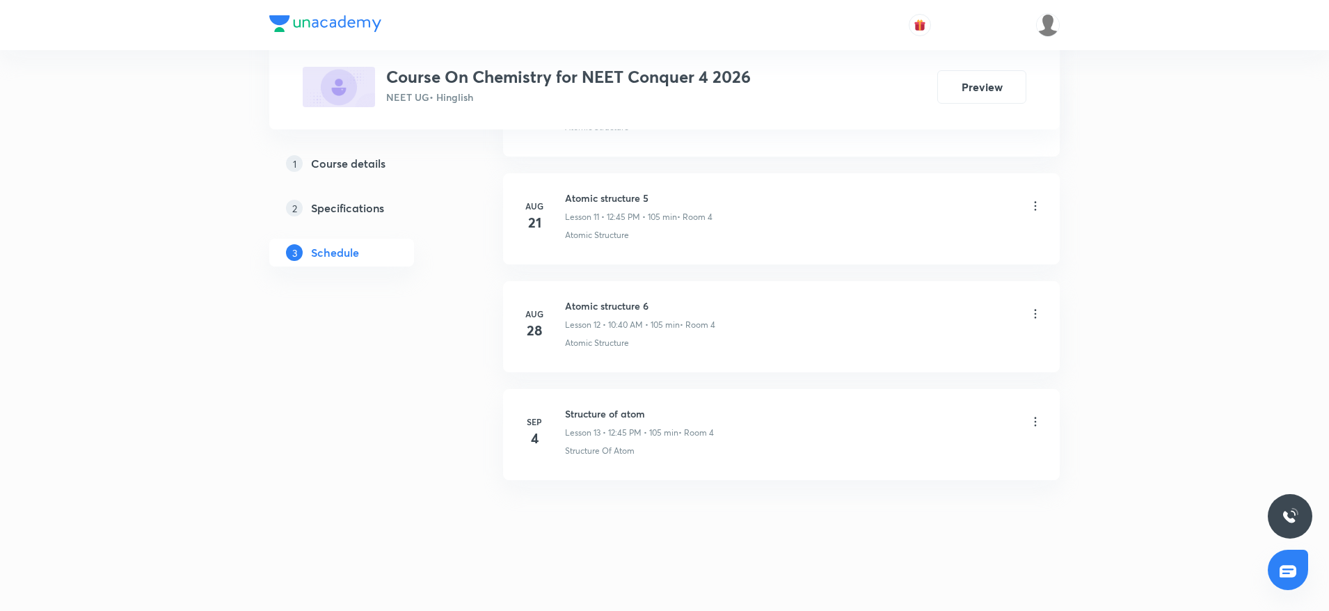
click at [594, 418] on h6 "Structure of atom" at bounding box center [639, 413] width 149 height 15
copy h6 "Structure of atom"
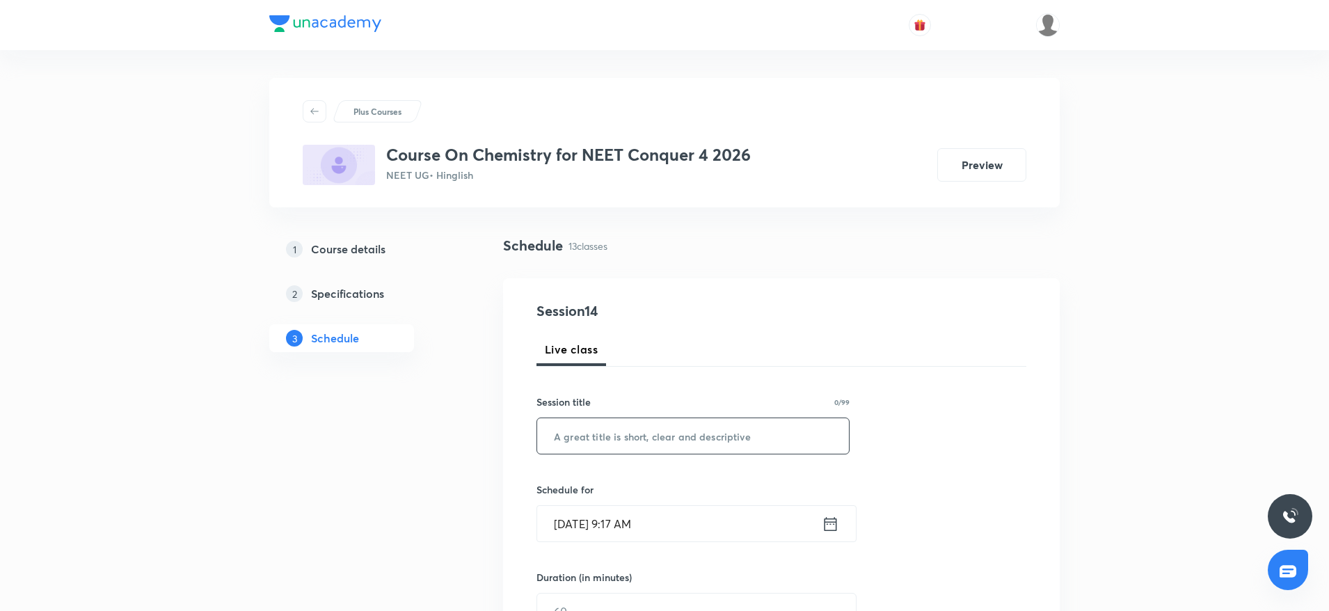
click at [575, 445] on input "text" at bounding box center [693, 435] width 312 height 35
paste input "Structure of atom"
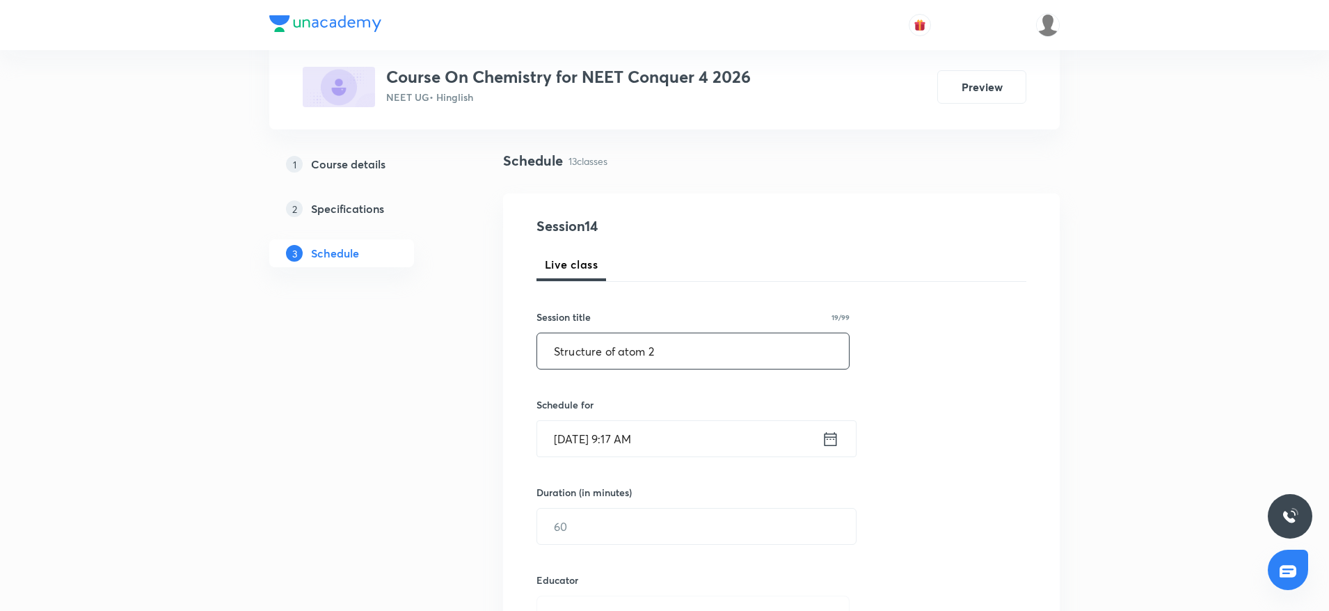
scroll to position [115, 0]
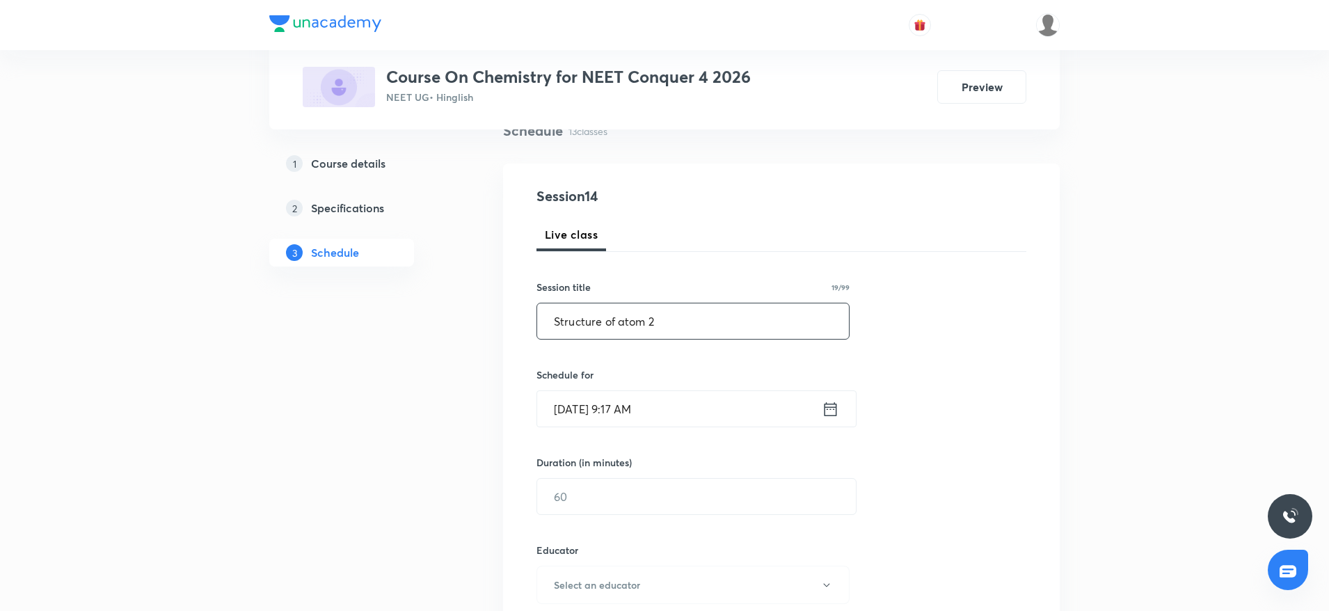
type input "Structure of atom 2"
click at [714, 412] on input "Sep 5, 2025, 9:17 AM" at bounding box center [679, 408] width 285 height 35
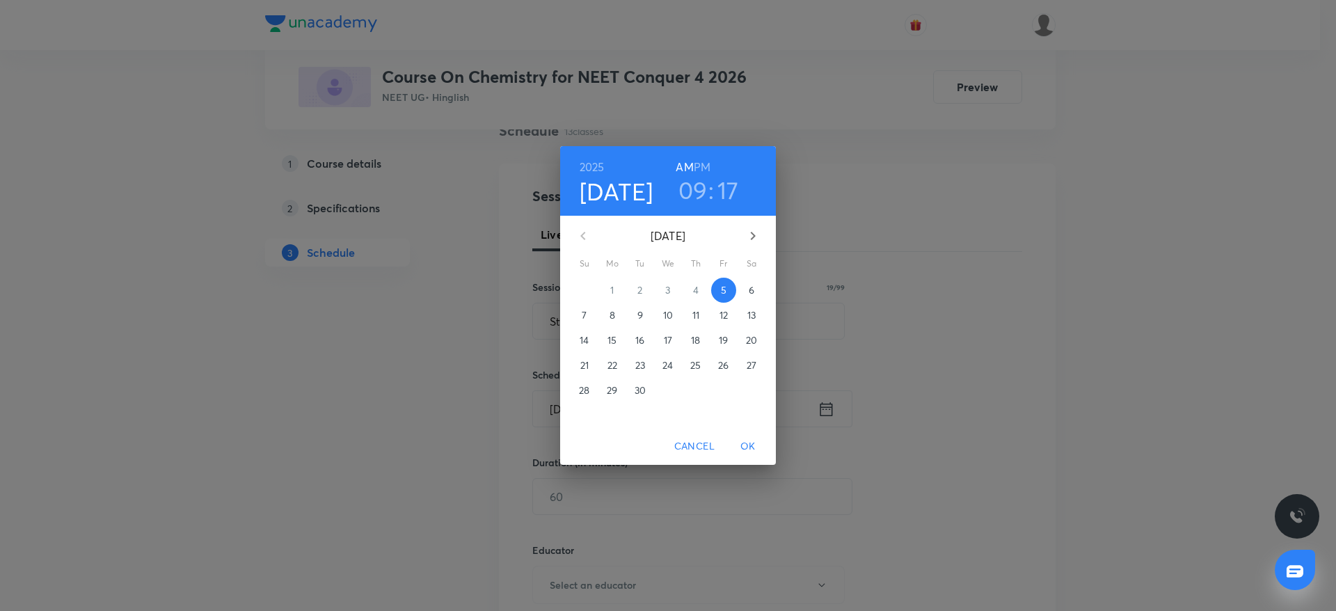
click at [697, 184] on h3 "09" at bounding box center [692, 189] width 29 height 29
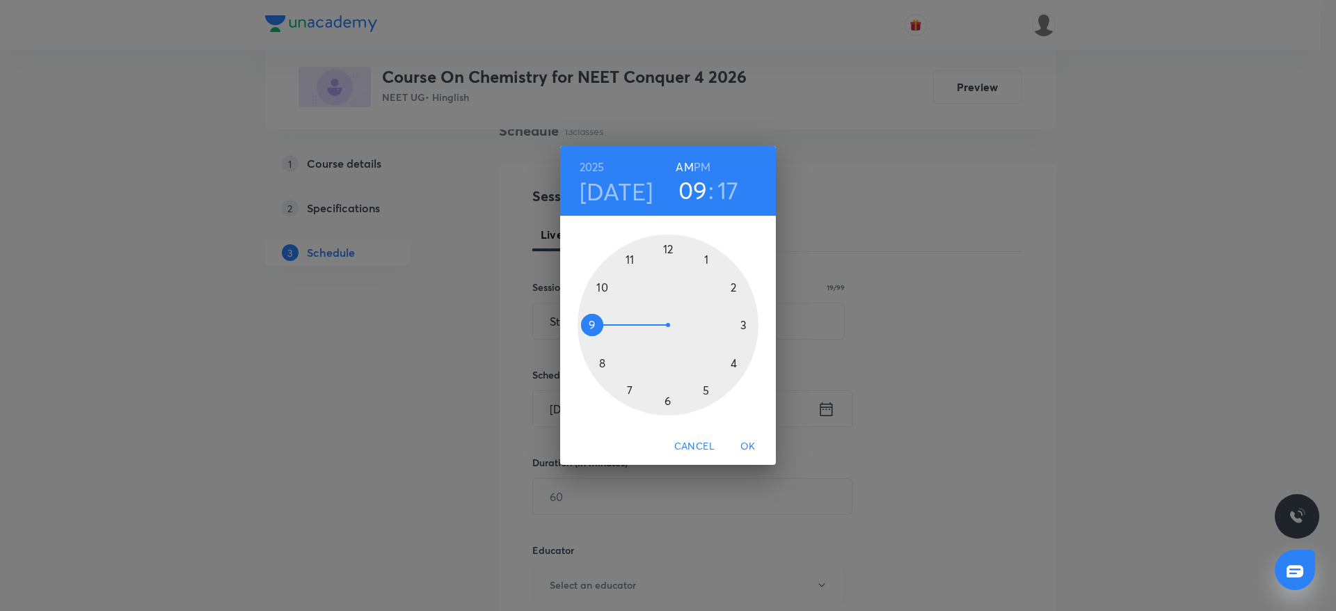
click at [603, 287] on div at bounding box center [668, 324] width 181 height 181
click at [667, 252] on div at bounding box center [668, 324] width 181 height 181
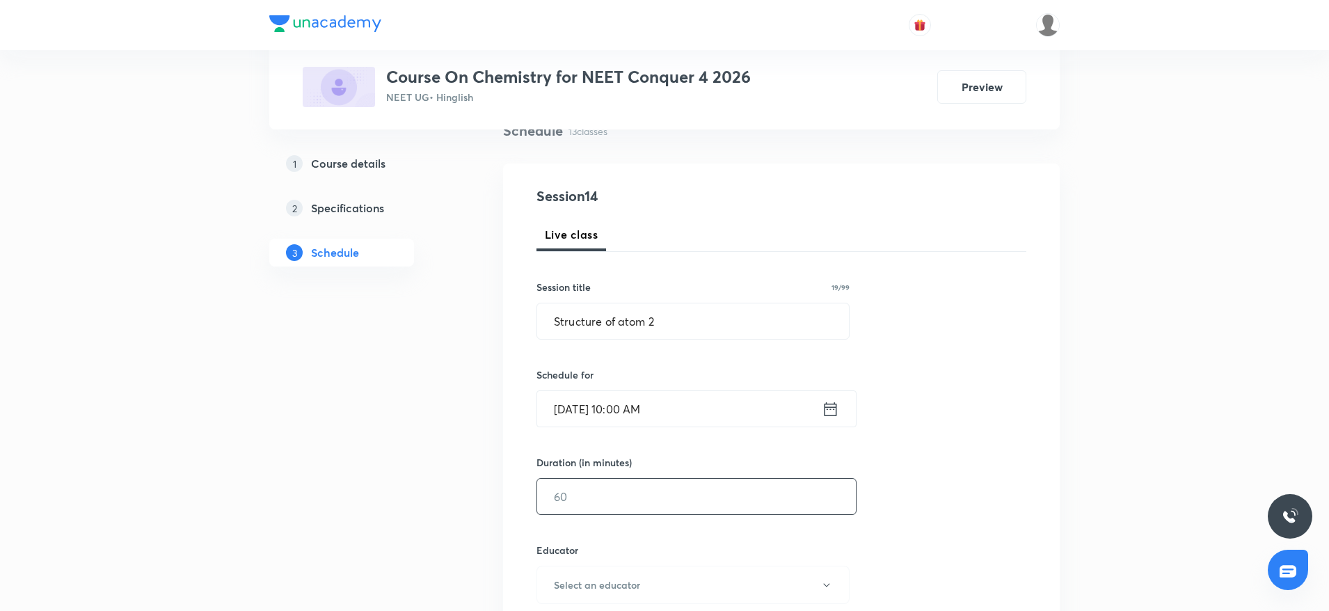
click at [600, 503] on input "text" at bounding box center [696, 496] width 319 height 35
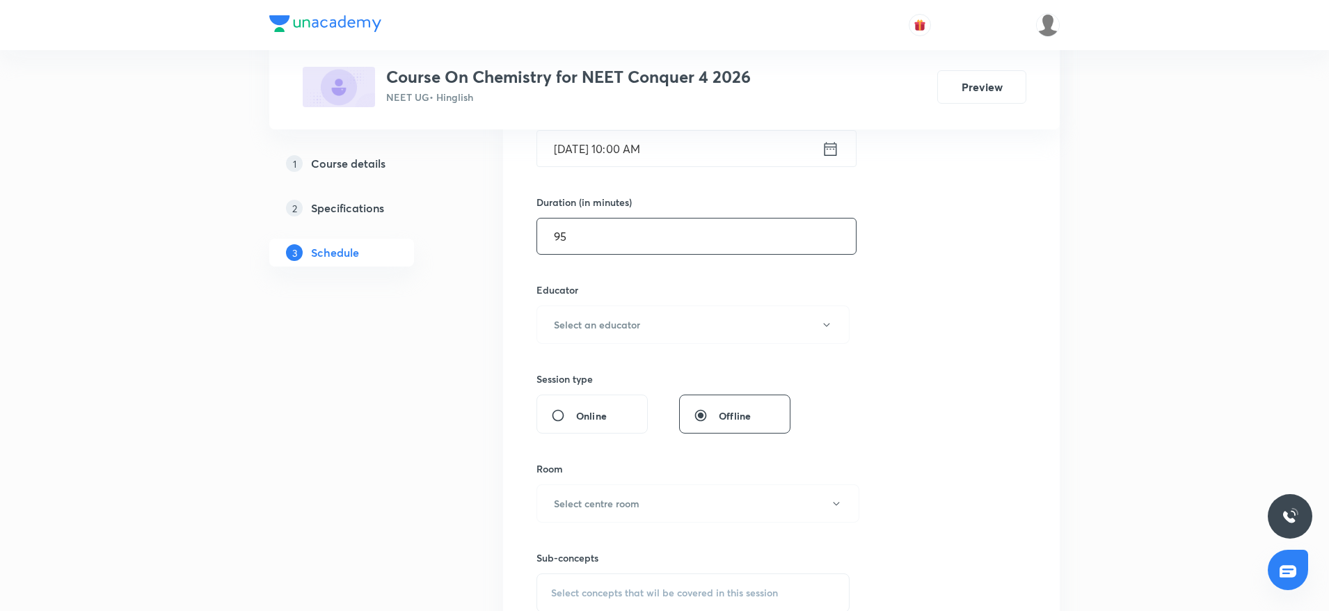
scroll to position [383, 0]
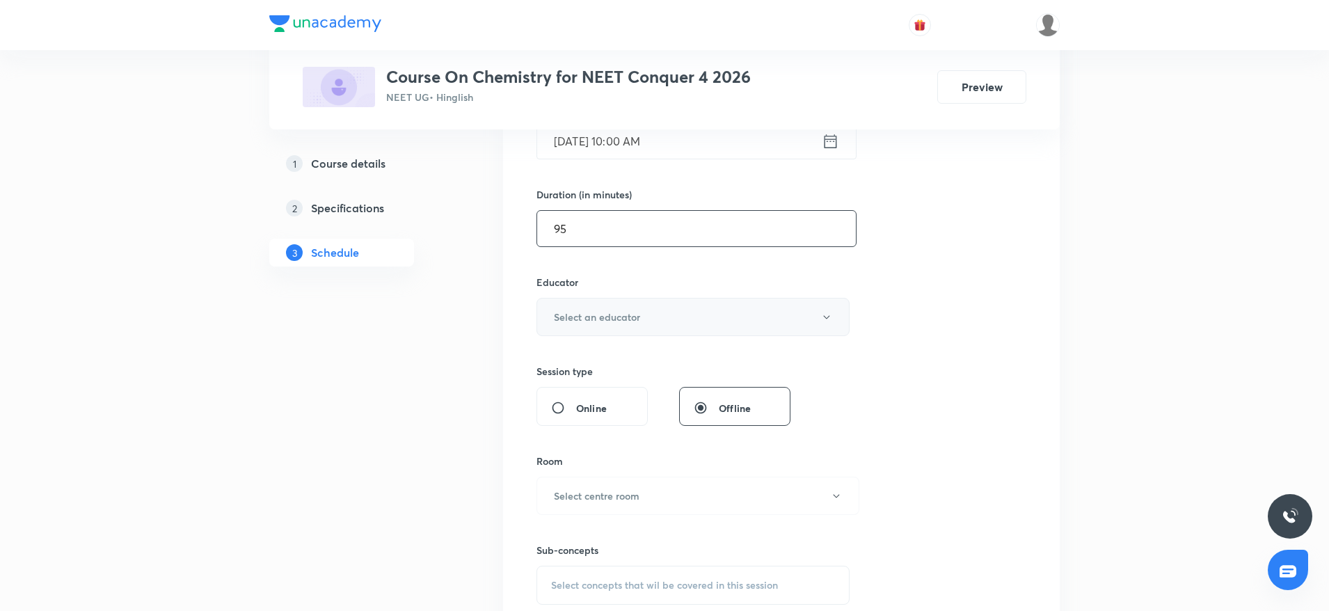
type input "95"
click at [607, 303] on button "Select an educator" at bounding box center [692, 317] width 313 height 38
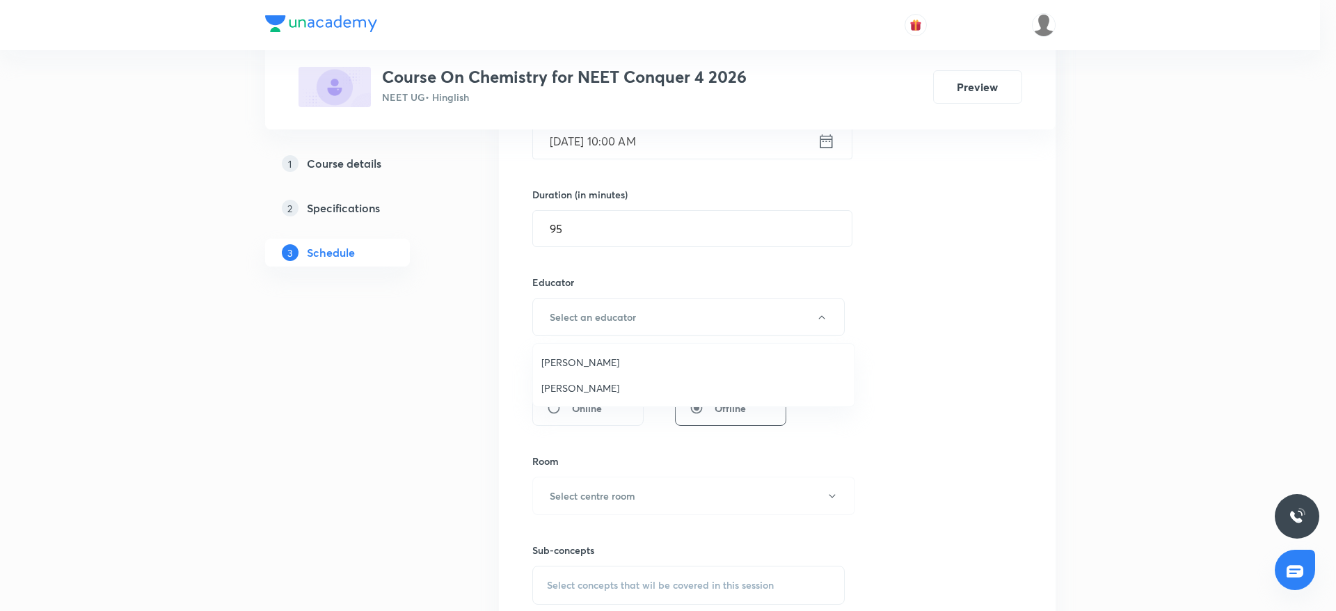
click at [570, 363] on span "Parvesh Bansal" at bounding box center [693, 362] width 305 height 15
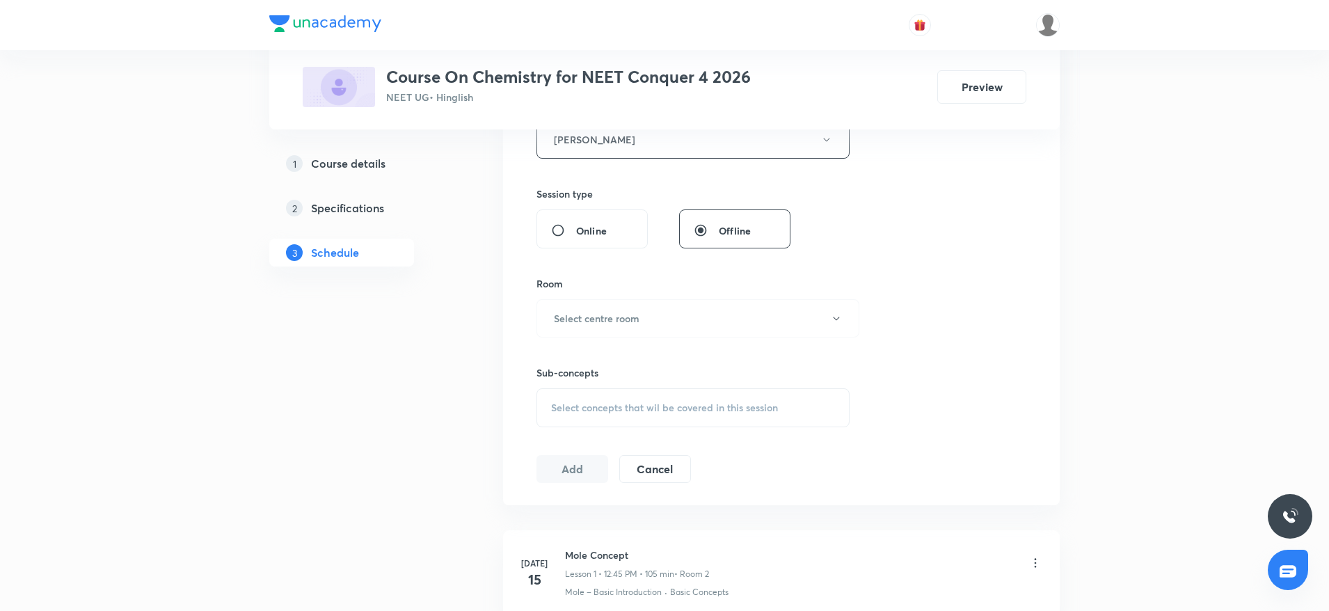
scroll to position [566, 0]
click at [571, 328] on button "Select centre room" at bounding box center [697, 312] width 323 height 38
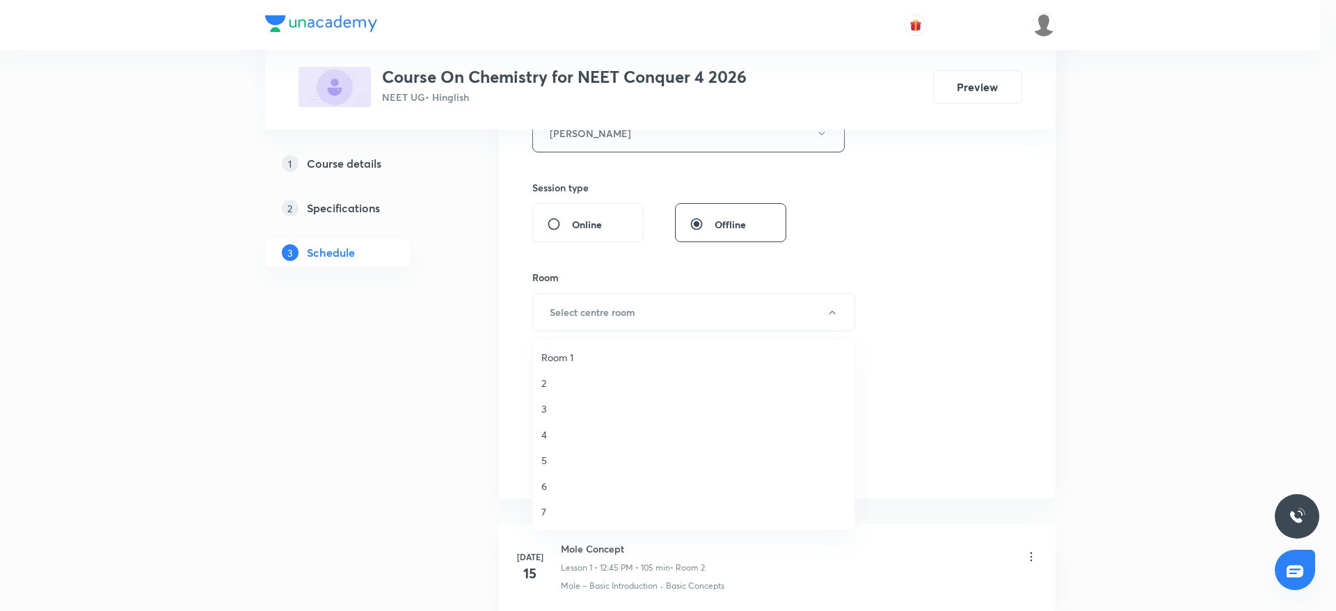
click at [548, 439] on span "4" at bounding box center [693, 434] width 305 height 15
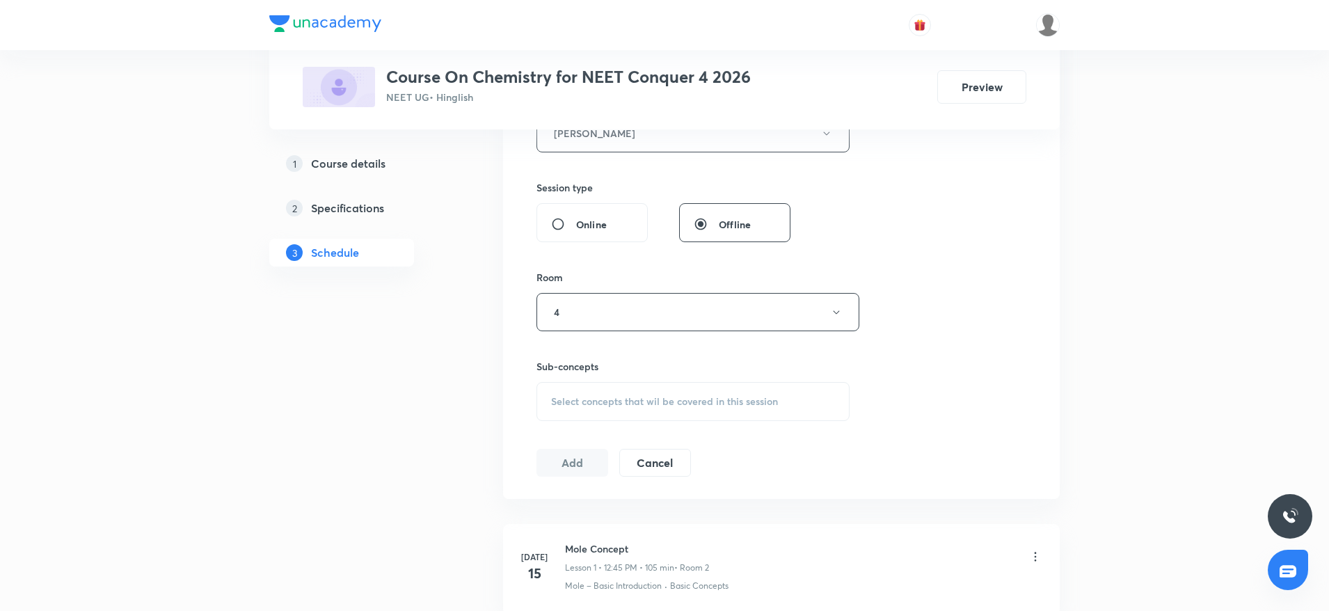
click at [571, 404] on span "Select concepts that wil be covered in this session" at bounding box center [664, 401] width 227 height 11
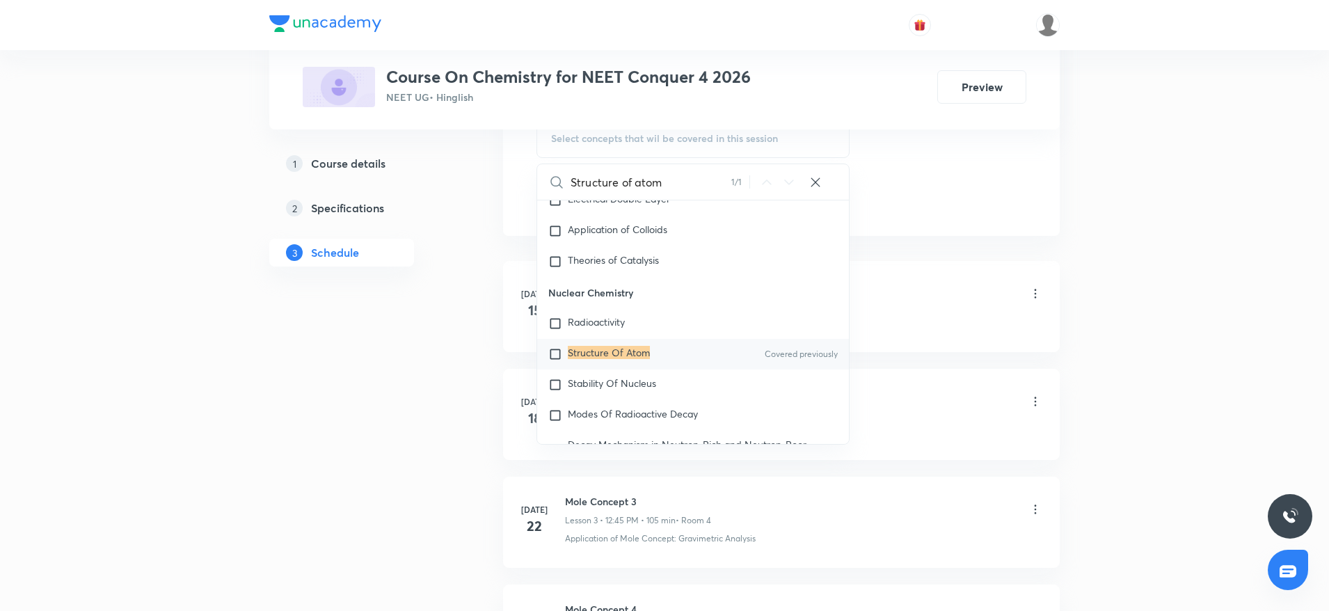
scroll to position [893, 0]
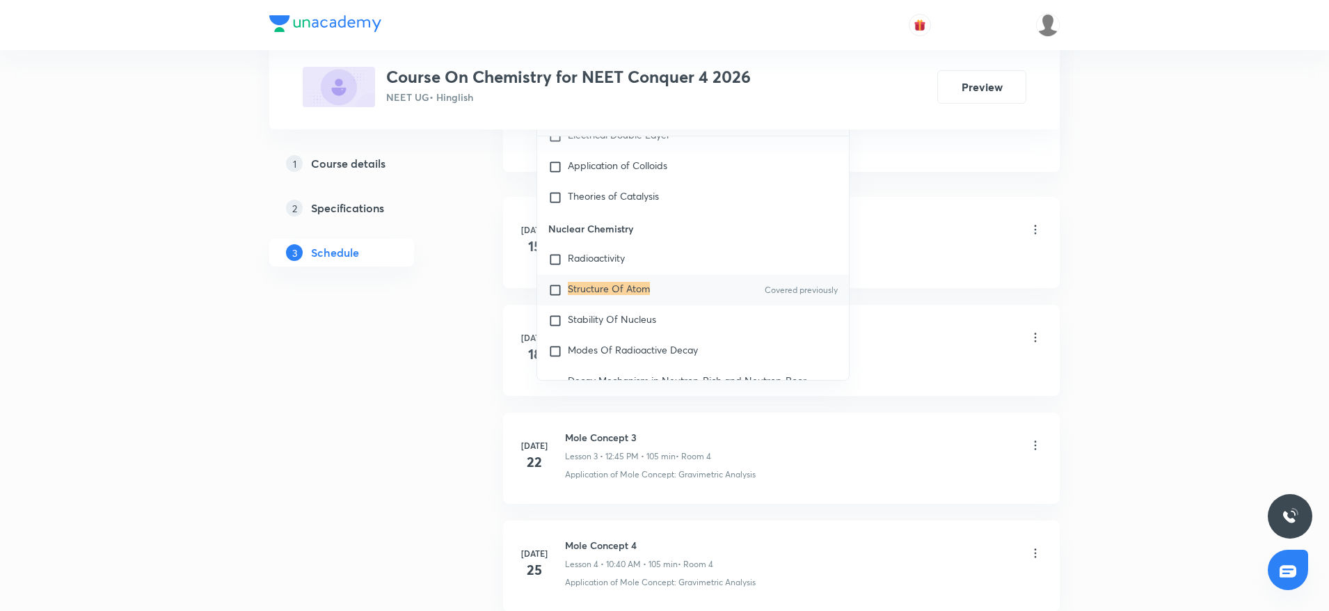
type input "Structure of atom"
click at [650, 305] on div "Structure Of Atom Covered previously" at bounding box center [693, 290] width 312 height 31
checkbox input "true"
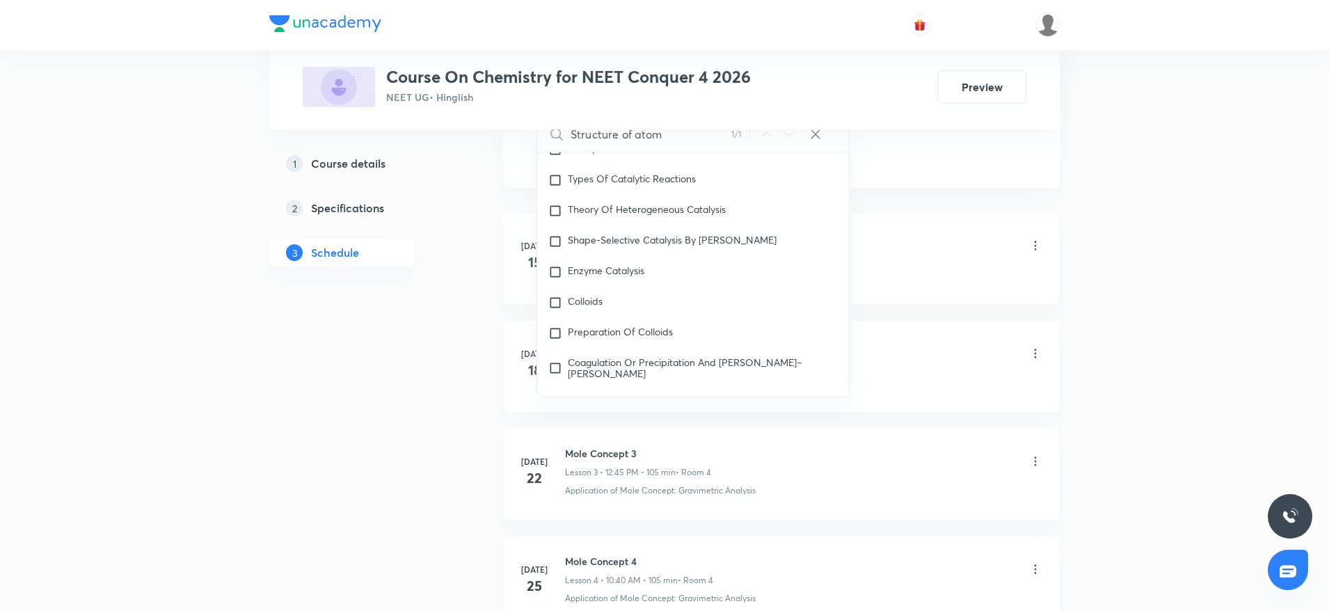
scroll to position [10087, 0]
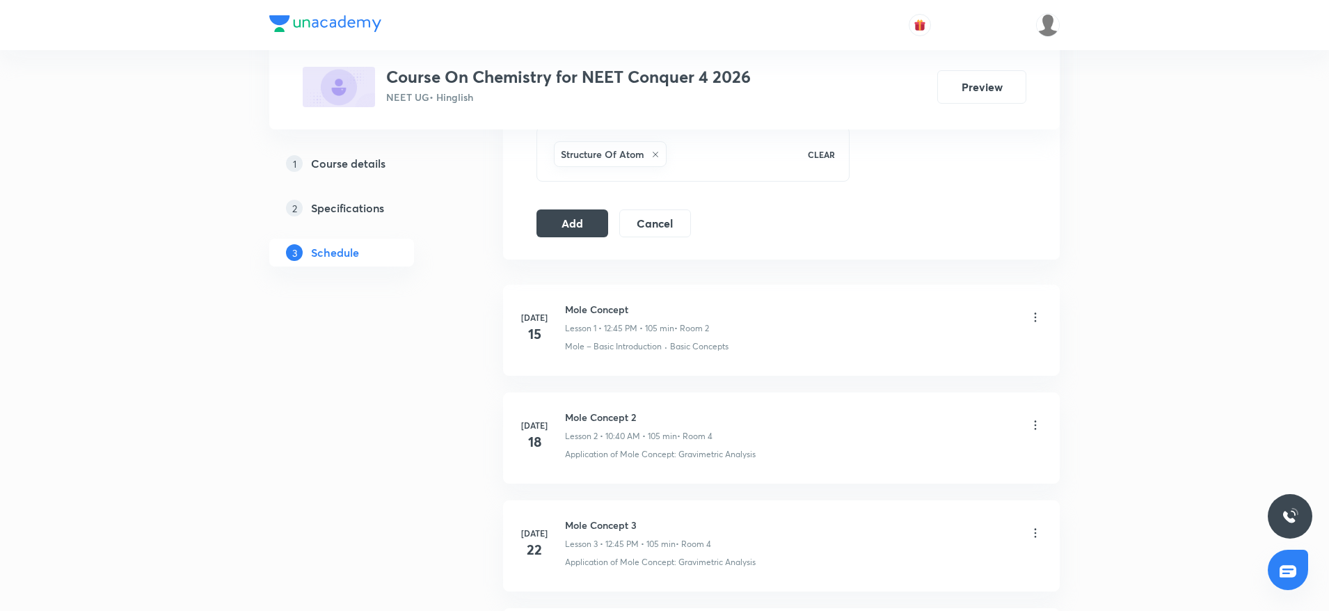
scroll to position [580, 0]
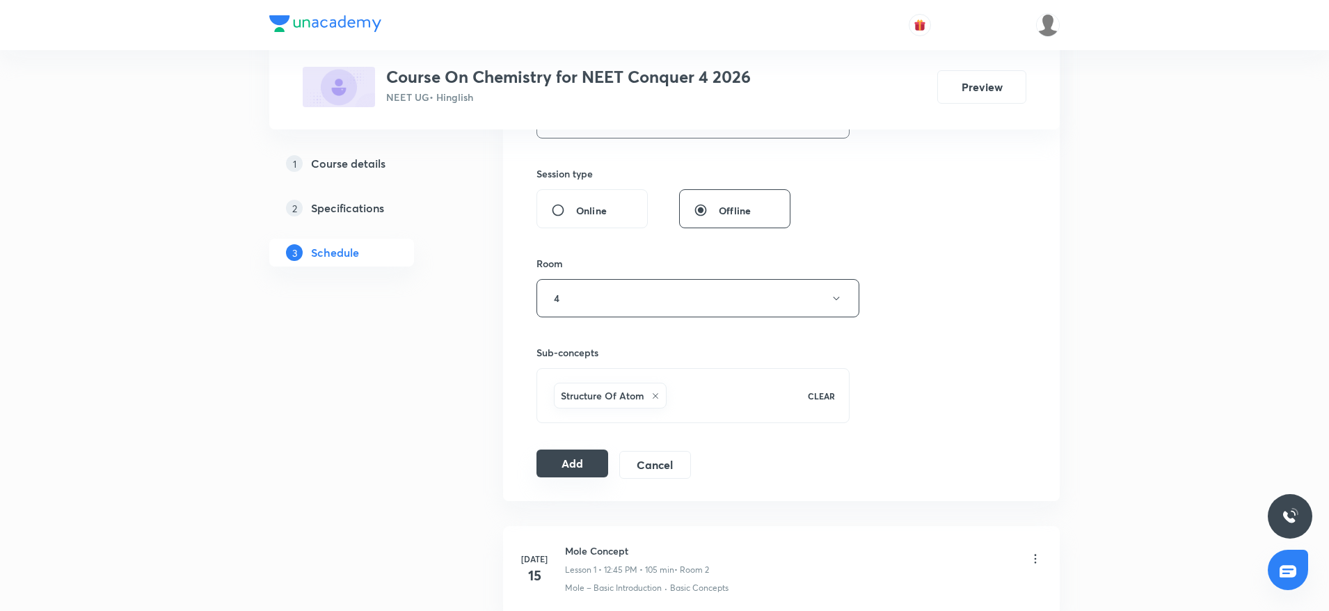
click at [562, 469] on button "Add" at bounding box center [572, 463] width 72 height 28
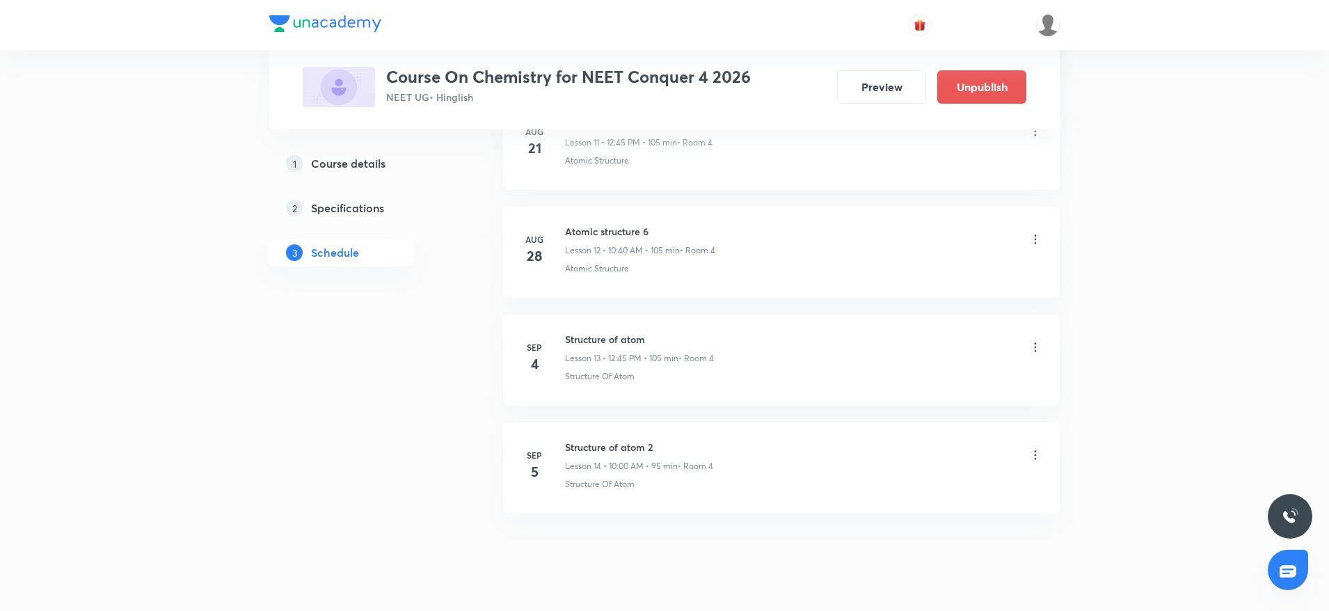
scroll to position [1375, 0]
